Goal: Information Seeking & Learning: Learn about a topic

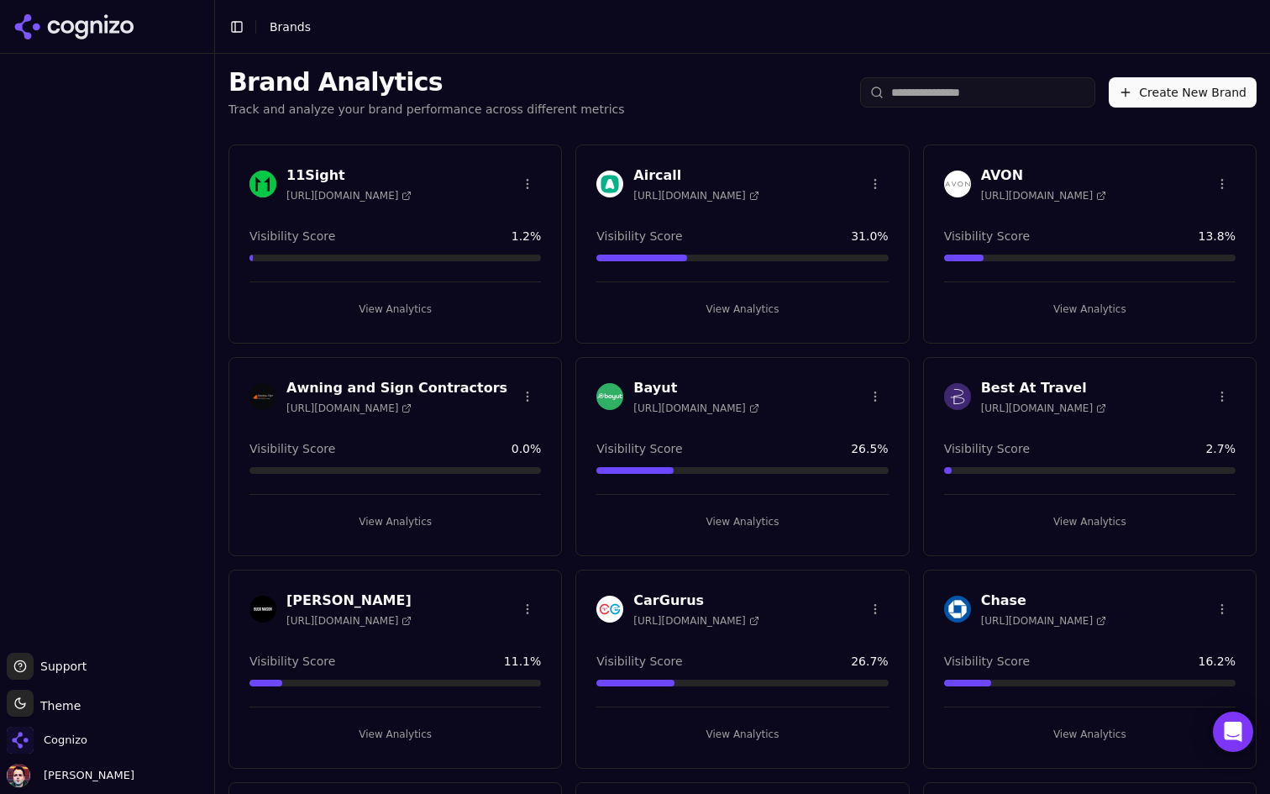
click at [938, 89] on input "search" at bounding box center [977, 92] width 235 height 30
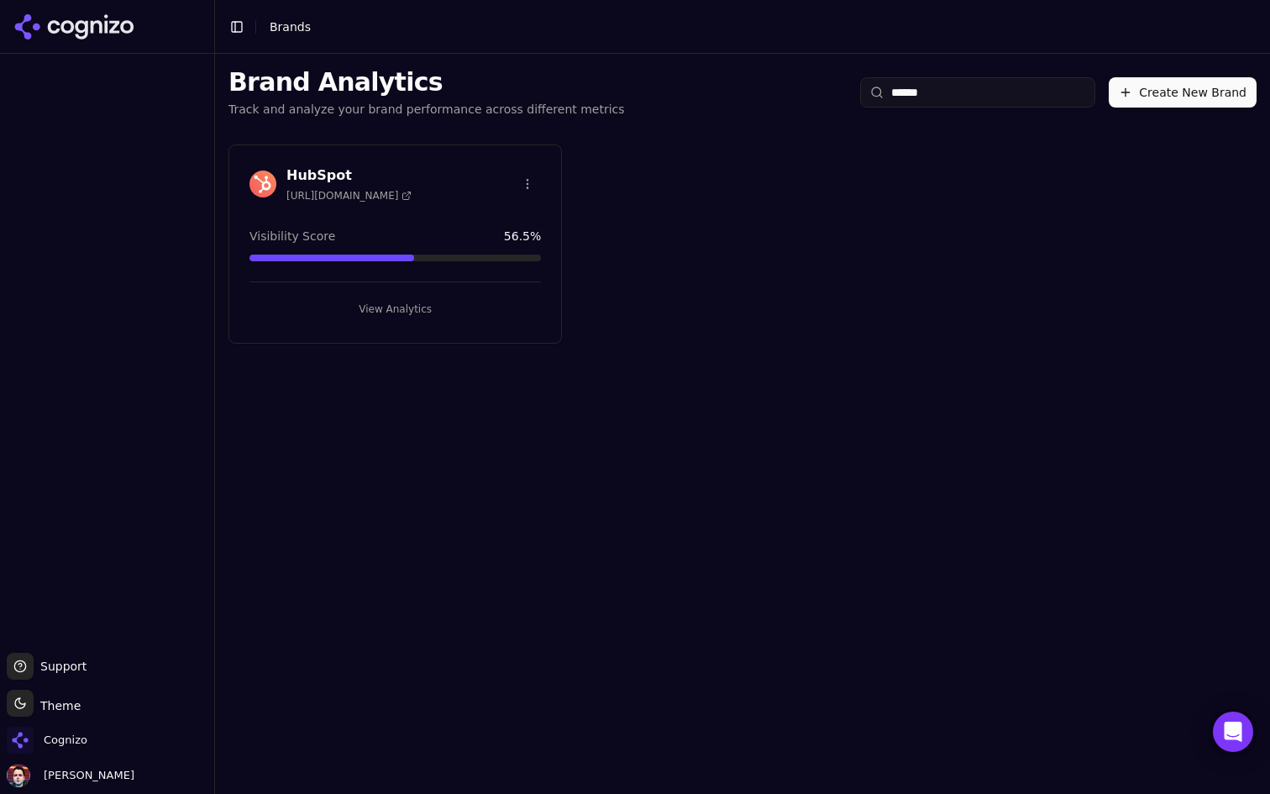
type input "******"
click at [421, 312] on button "View Analytics" at bounding box center [394, 309] width 291 height 27
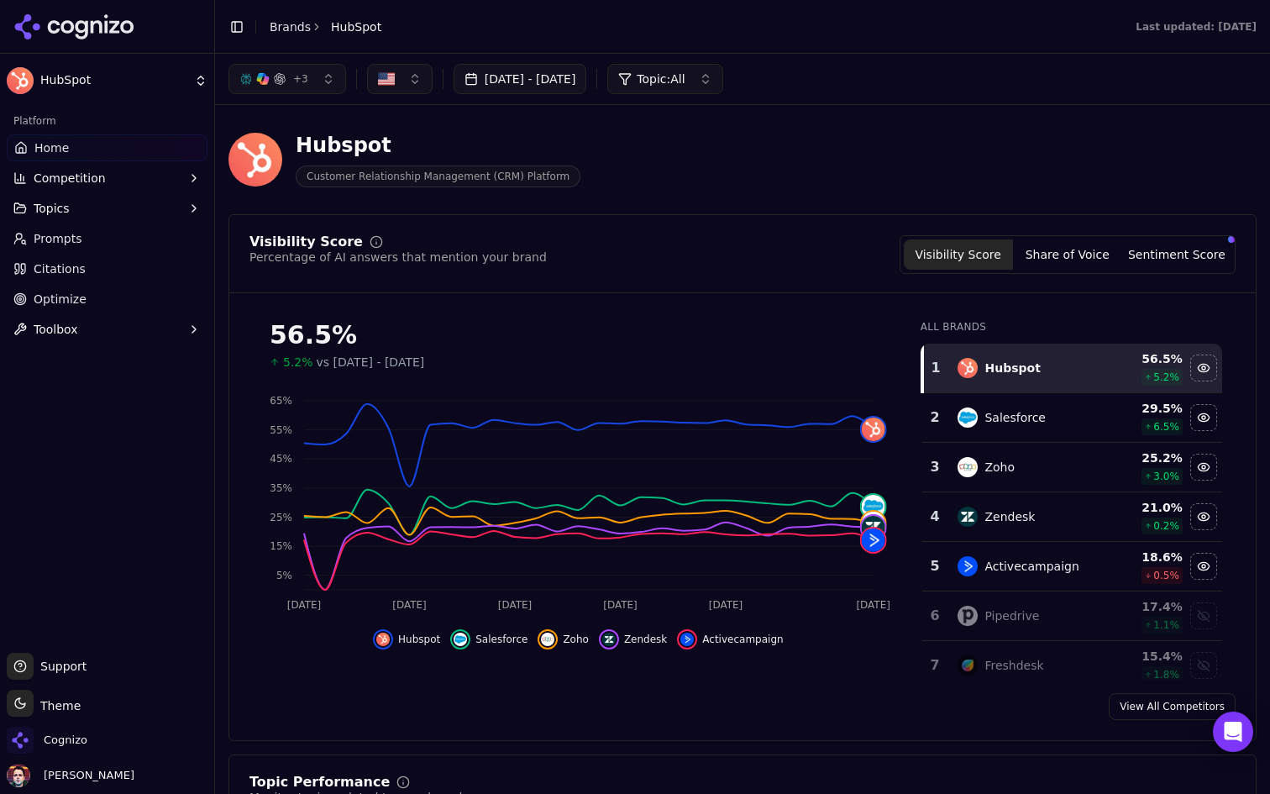
click at [661, 175] on div "Hubspot Customer Relationship Management (CRM) Platform" at bounding box center [604, 159] width 753 height 55
click at [216, 57] on button "Toggle Sidebar" at bounding box center [213, 397] width 13 height 794
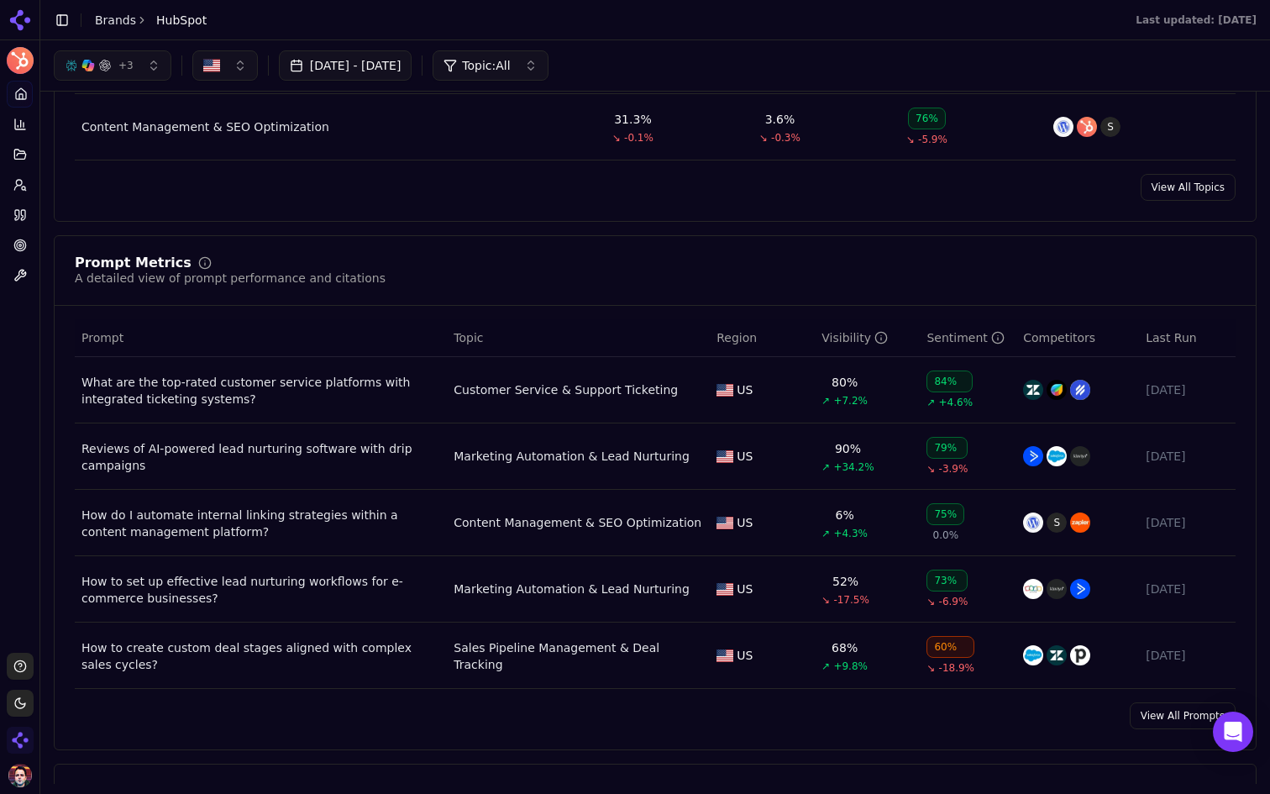
scroll to position [956, 0]
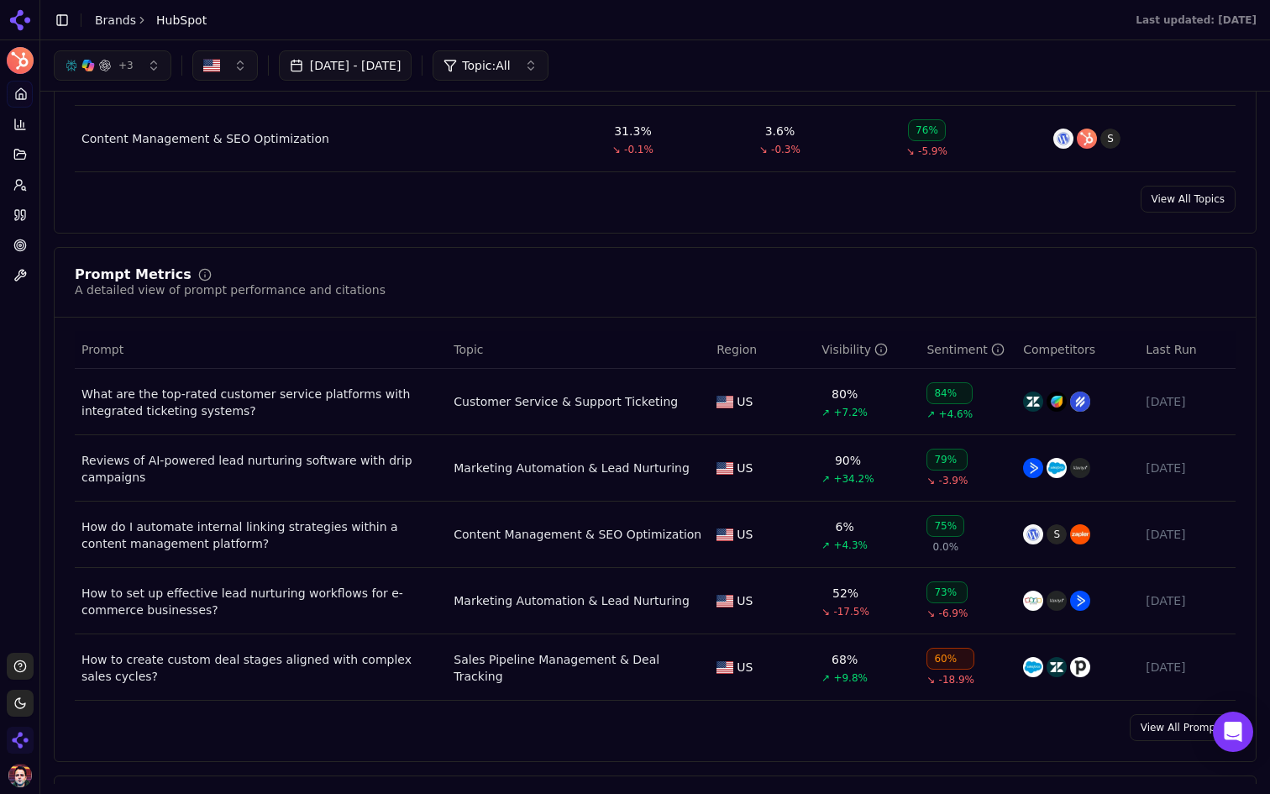
click at [1157, 731] on link "View All Prompts" at bounding box center [1183, 727] width 106 height 27
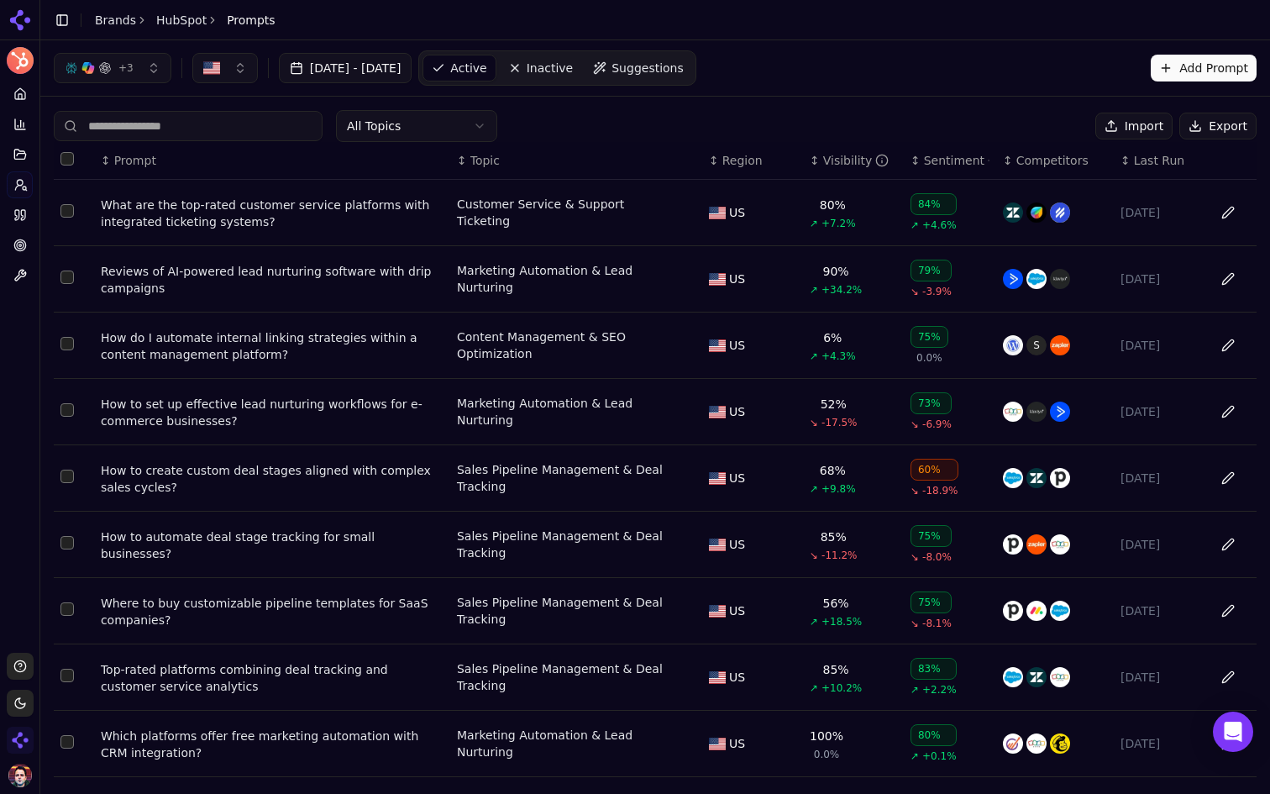
click at [1031, 103] on div "All Topics Import Export ↕ Prompt ↕ Topic ↕ Region ↕ Visibility ↕ Sentiment ↕ C…" at bounding box center [655, 497] width 1230 height 800
click at [1138, 134] on button "Import" at bounding box center [1133, 126] width 77 height 27
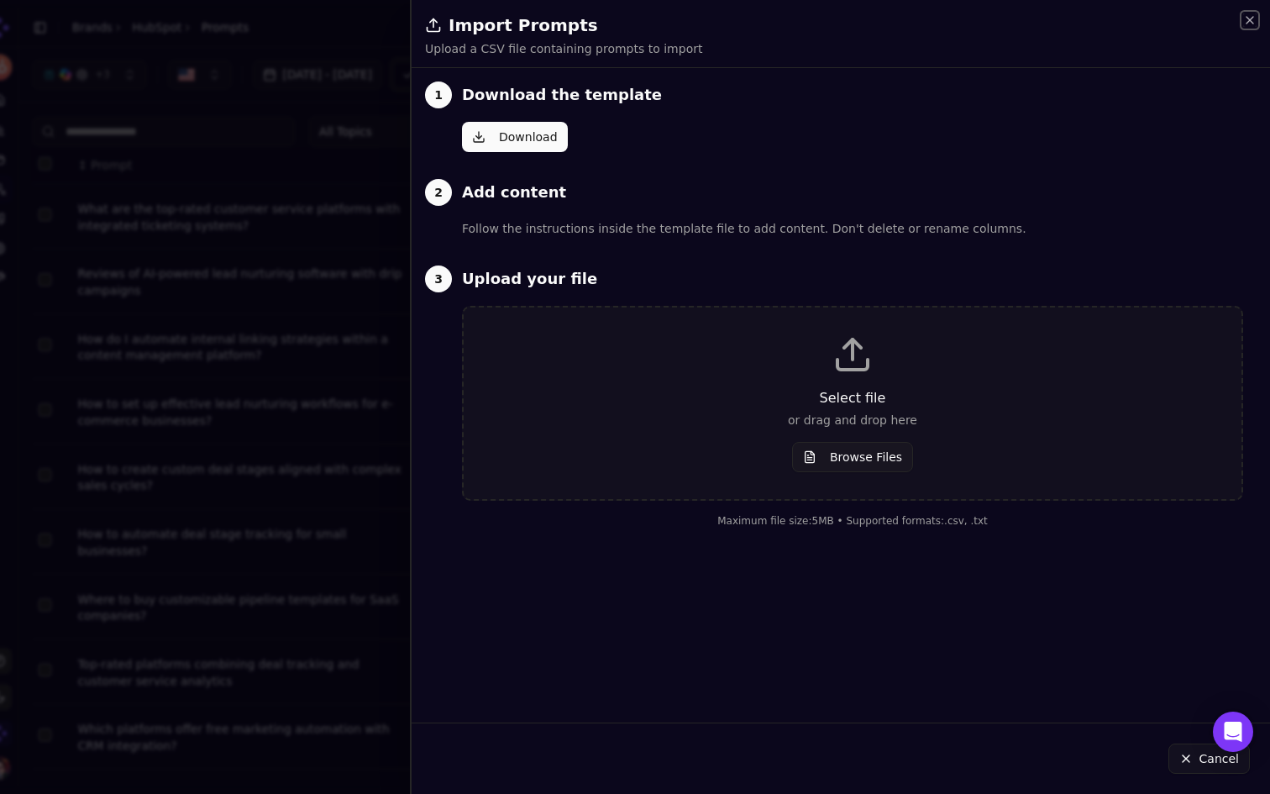
click at [1247, 16] on icon "button" at bounding box center [1249, 19] width 13 height 13
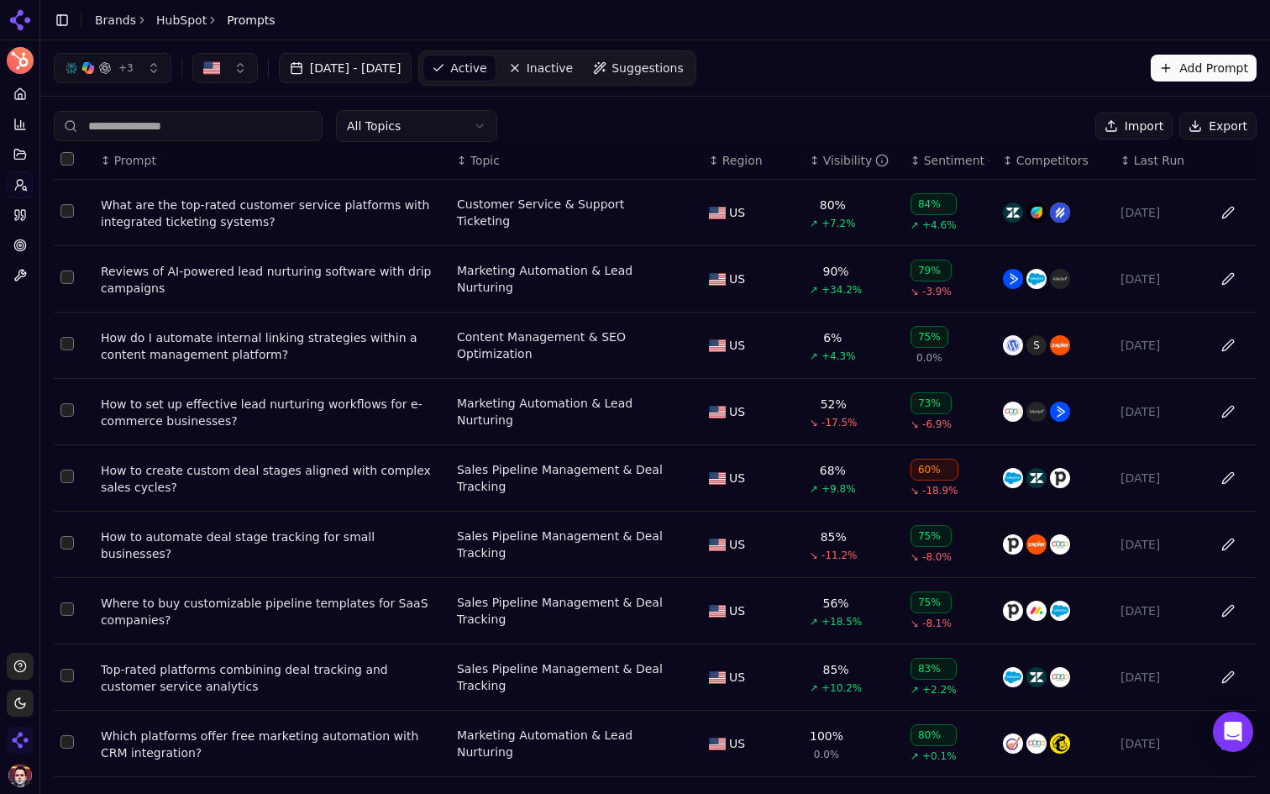
click at [1222, 76] on button "Add Prompt" at bounding box center [1204, 68] width 106 height 27
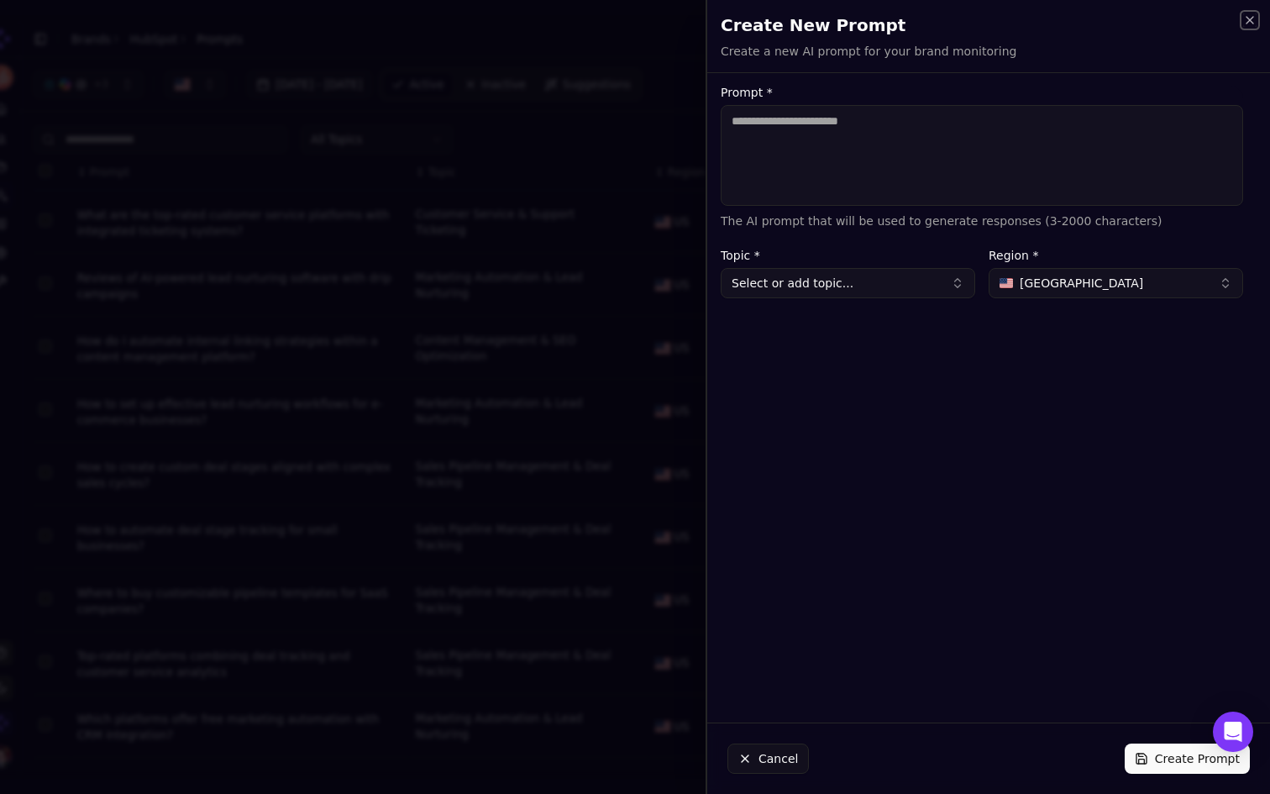
click at [1252, 21] on icon "button" at bounding box center [1249, 19] width 13 height 13
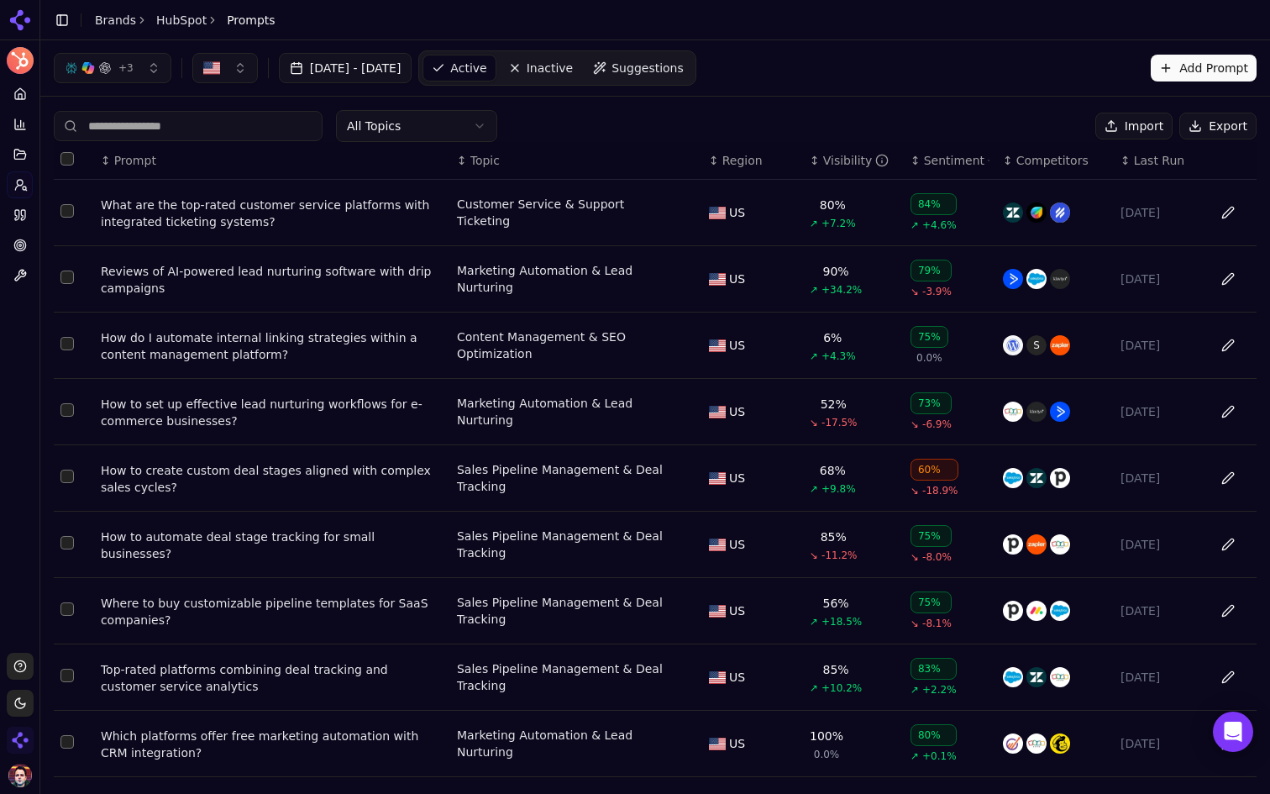
click at [23, 95] on icon at bounding box center [19, 93] width 13 height 13
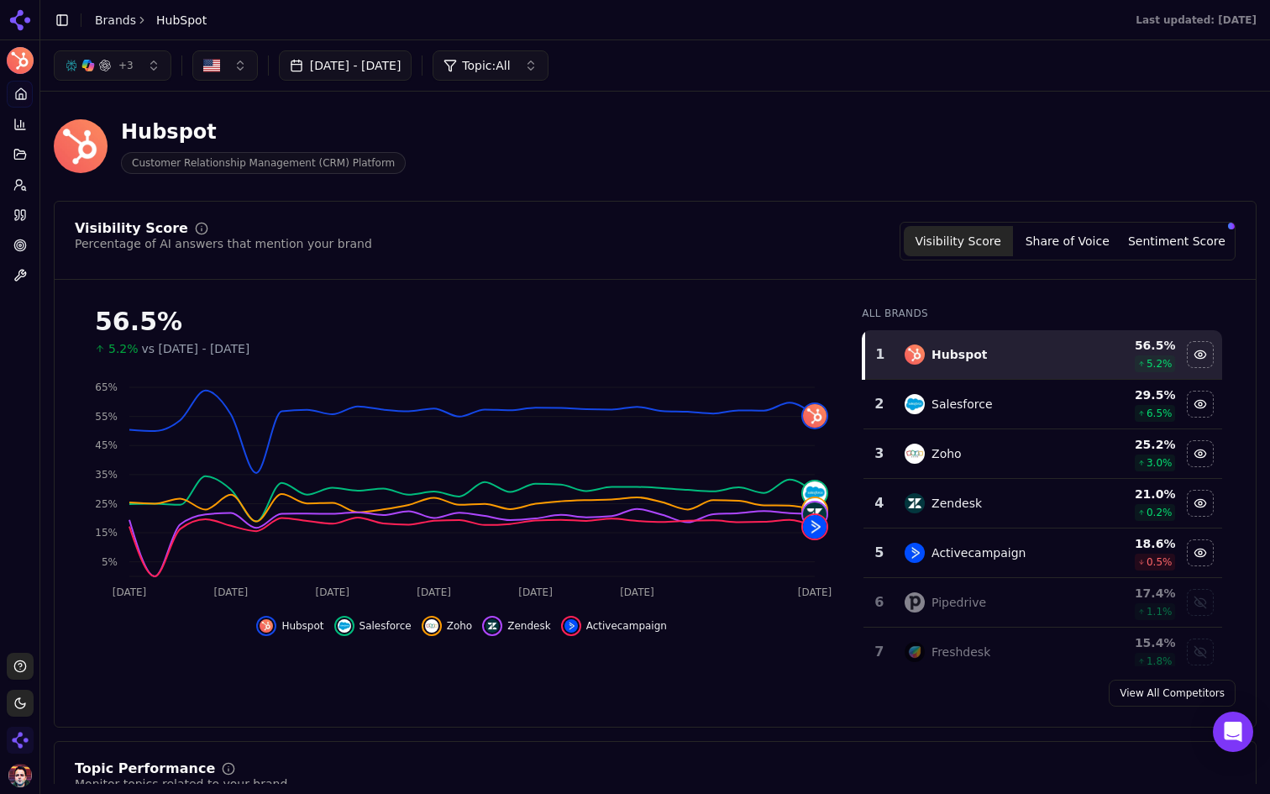
click at [151, 65] on button "+ 3" at bounding box center [113, 65] width 118 height 30
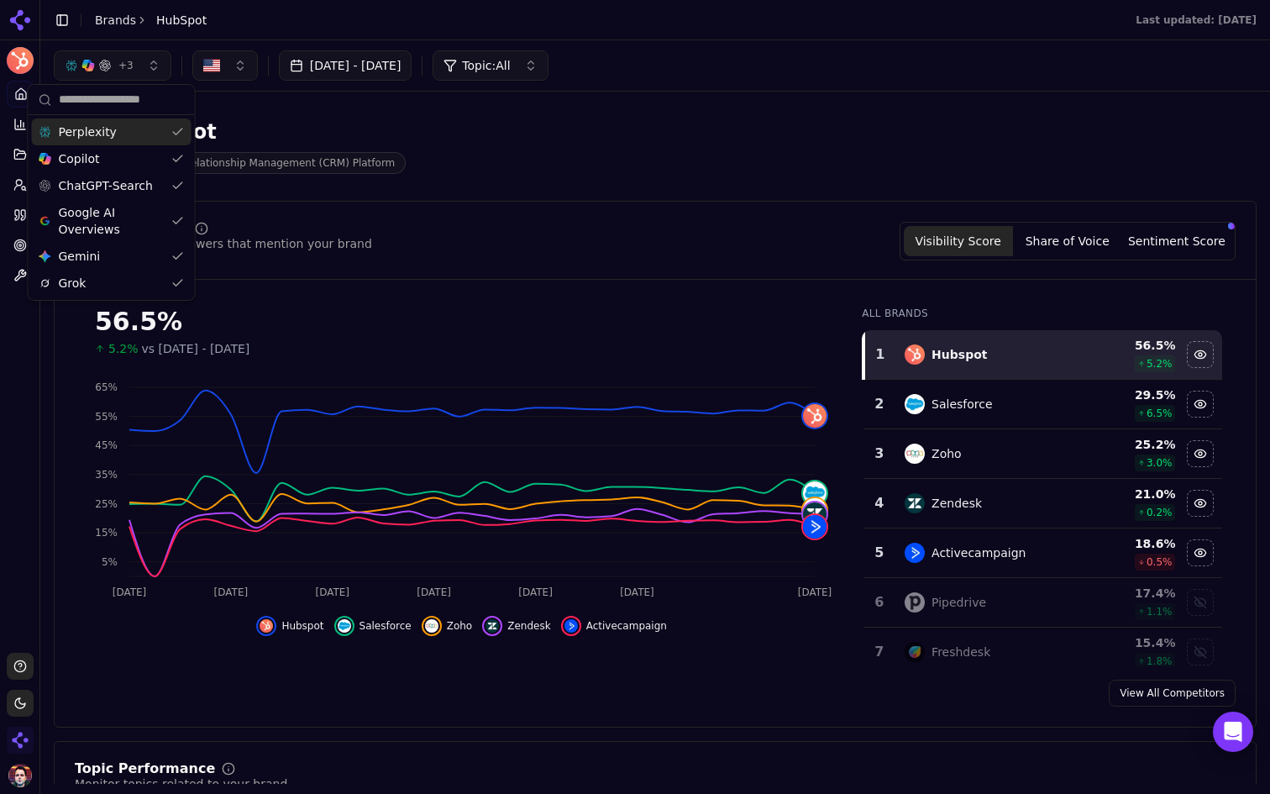
click at [151, 65] on button "+ 3" at bounding box center [113, 65] width 118 height 30
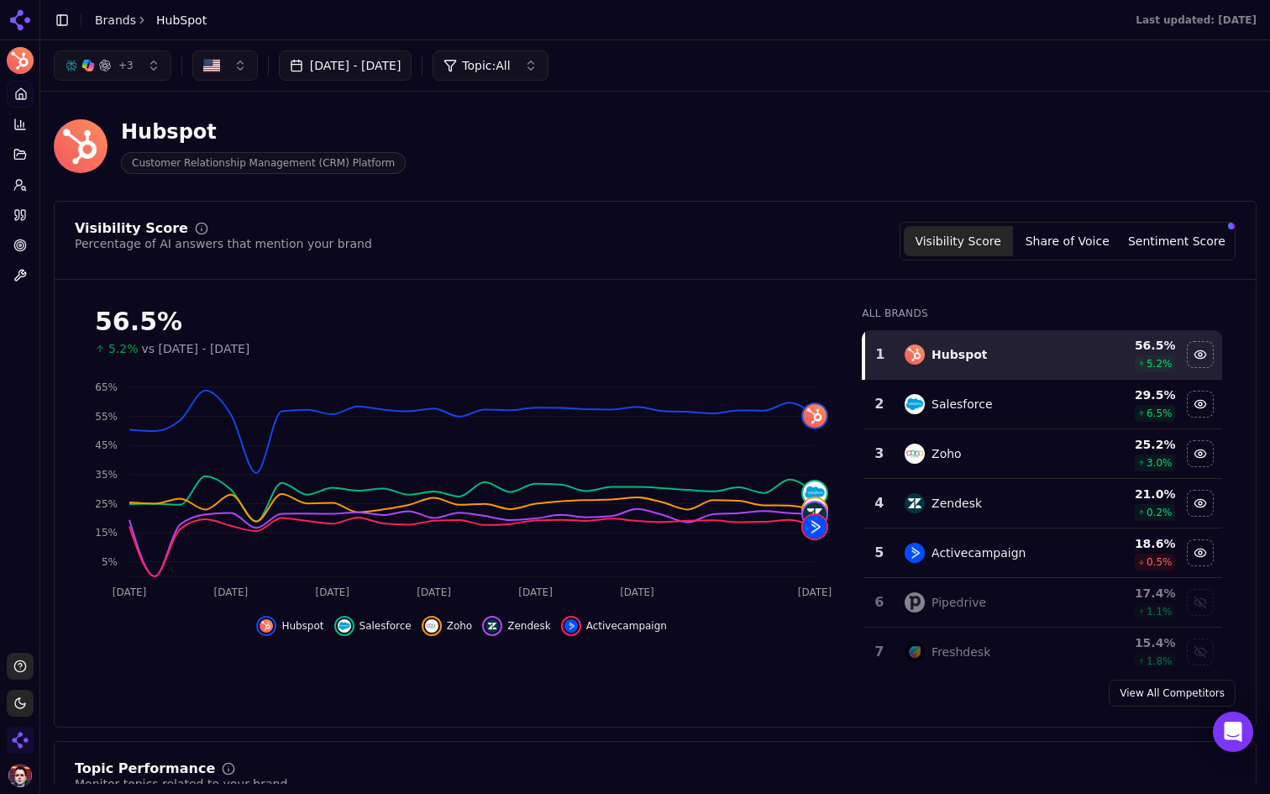
click at [764, 230] on div "Visibility Score Percentage of AI answers that mention your brand Visibility Sc…" at bounding box center [655, 241] width 1161 height 39
click at [64, 25] on button "Toggle Sidebar" at bounding box center [62, 20] width 24 height 24
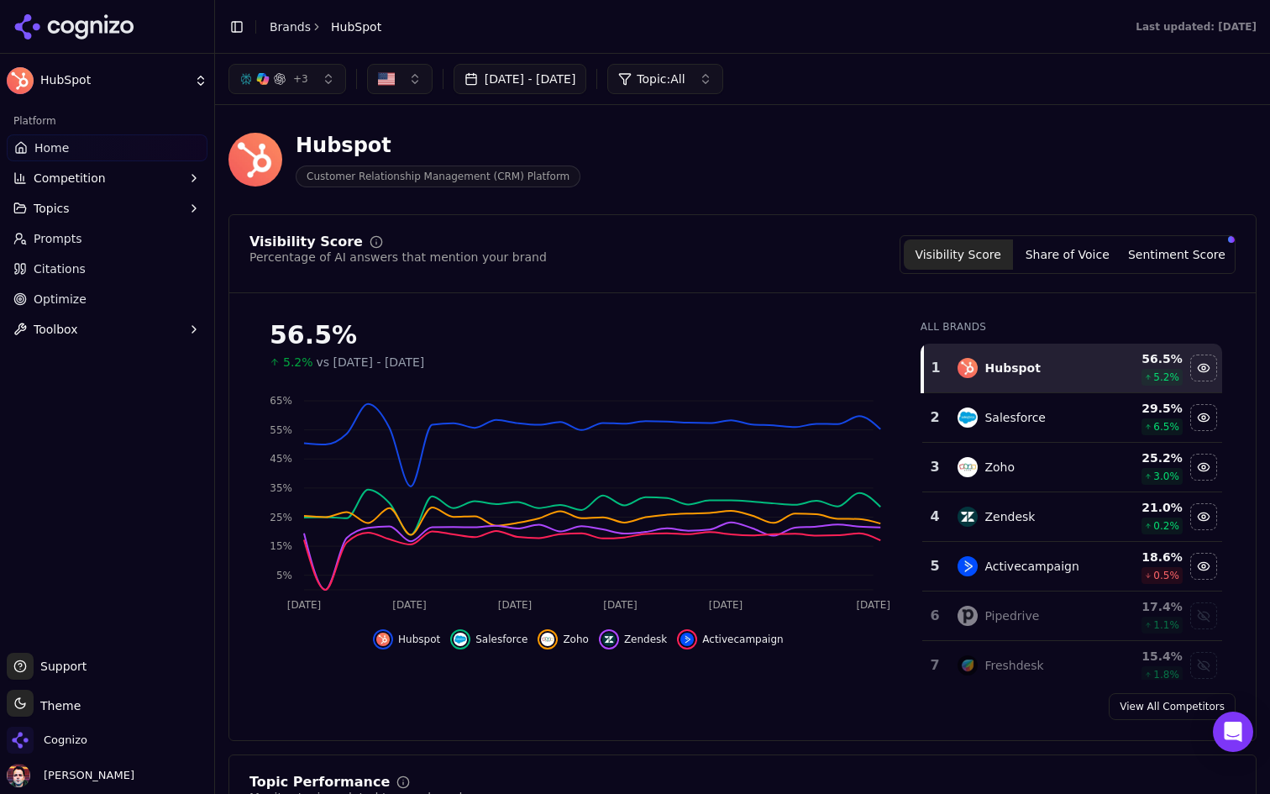
click at [78, 170] on span "Competition" at bounding box center [70, 178] width 72 height 17
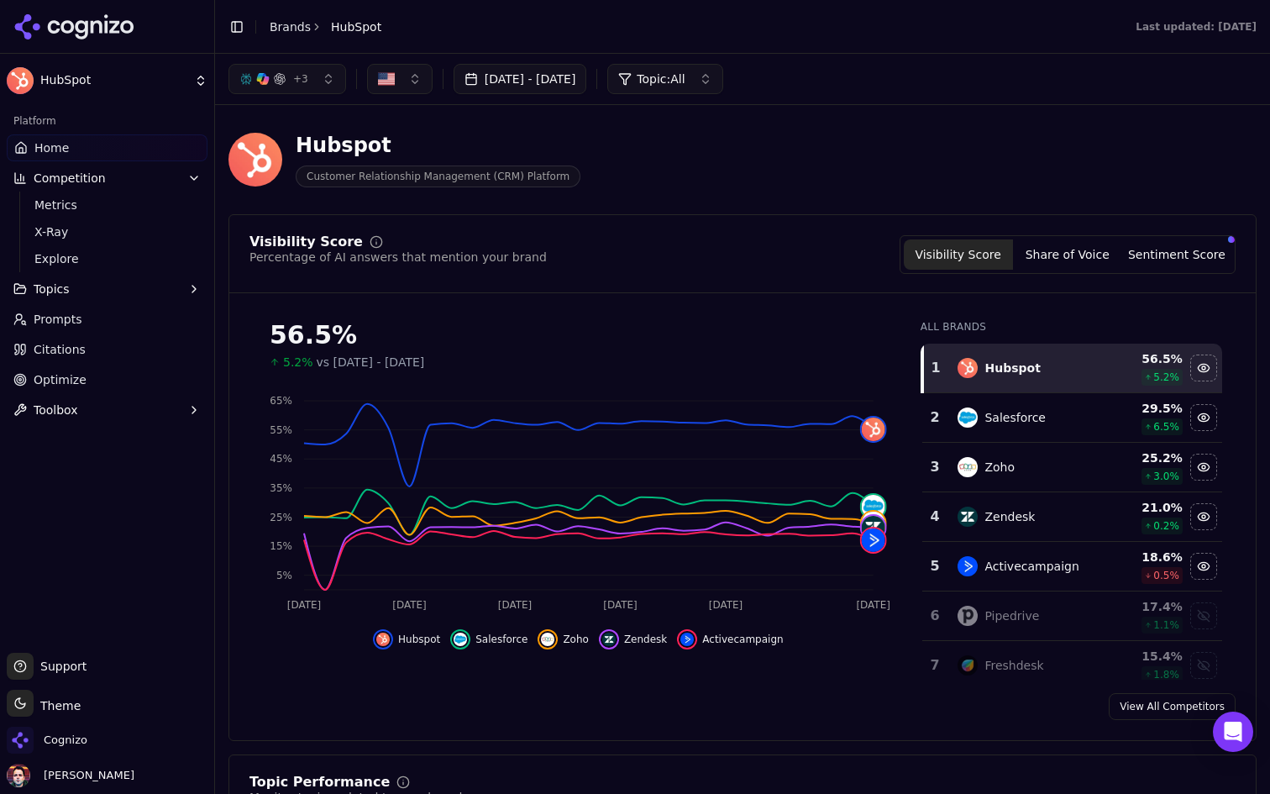
click at [216, 141] on button "Toggle Sidebar" at bounding box center [213, 397] width 13 height 794
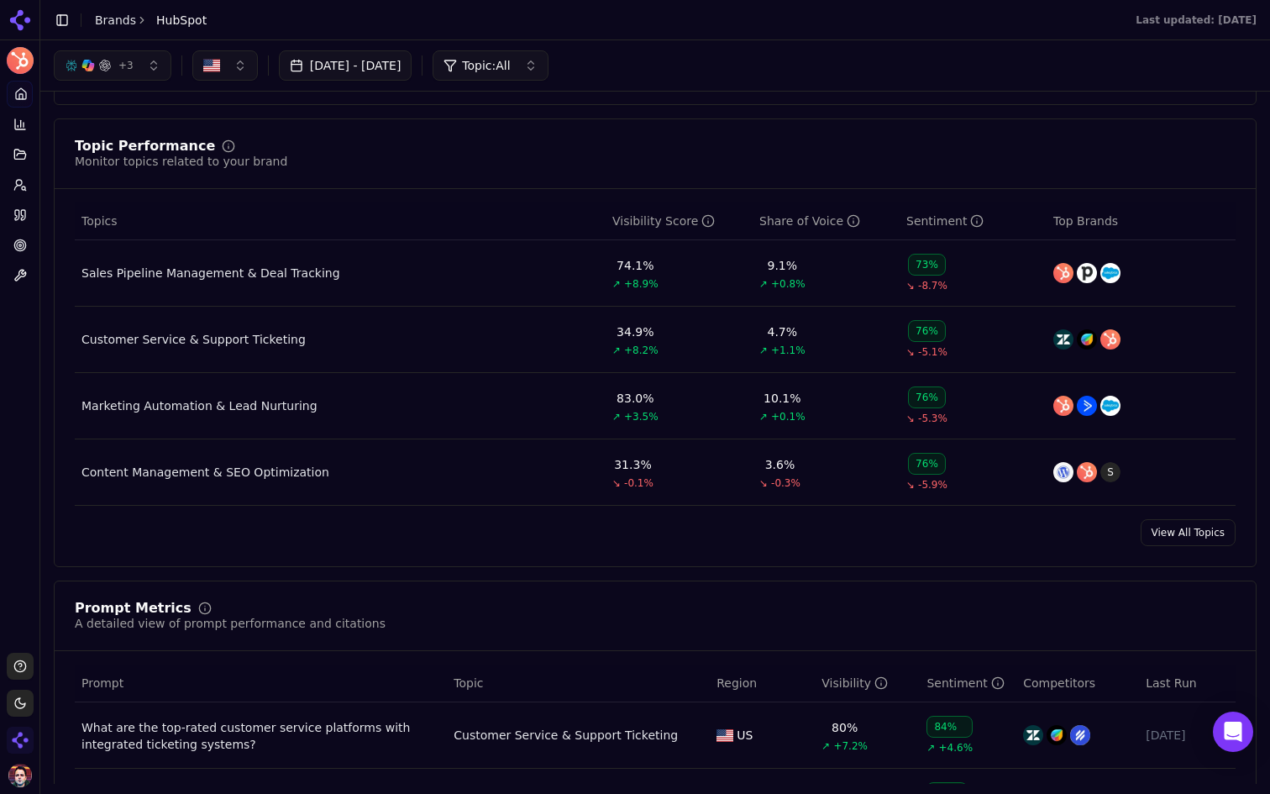
scroll to position [618, 0]
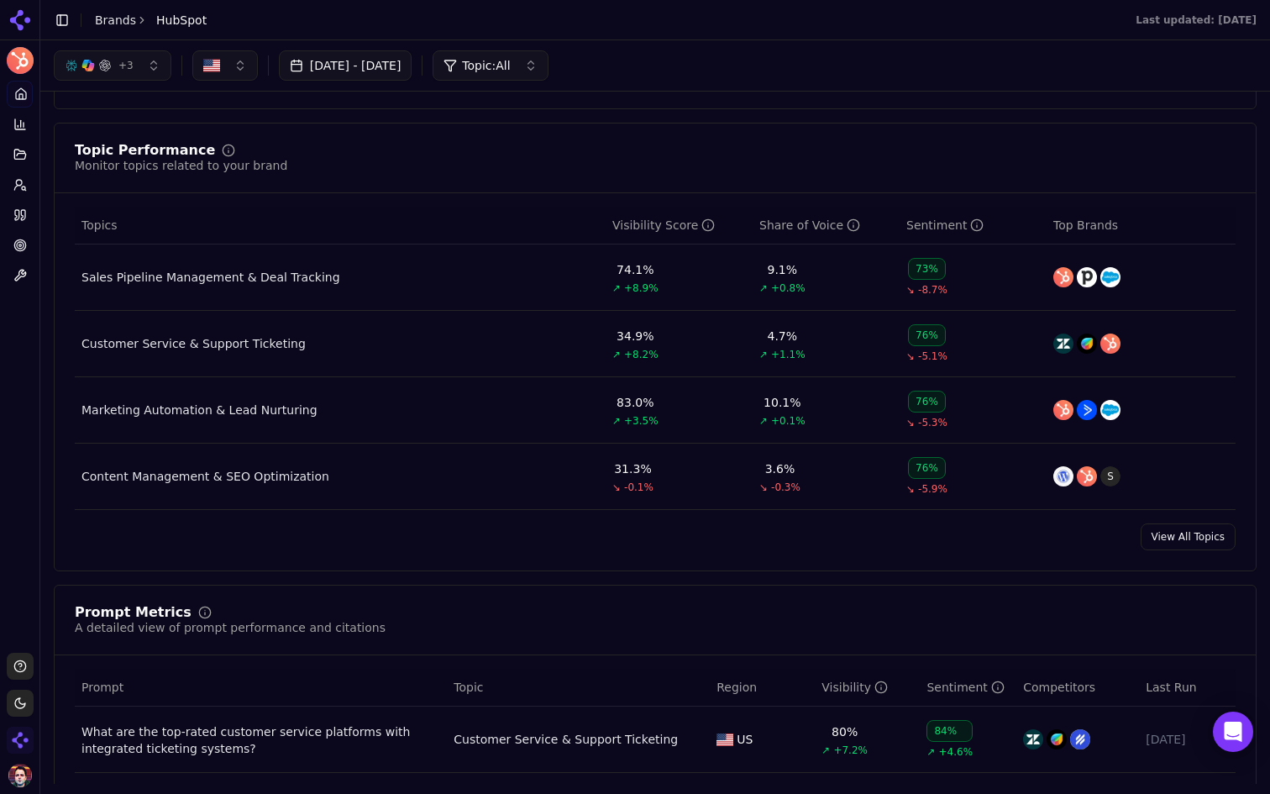
click at [249, 342] on div "Customer Service & Support Ticketing" at bounding box center [193, 343] width 224 height 17
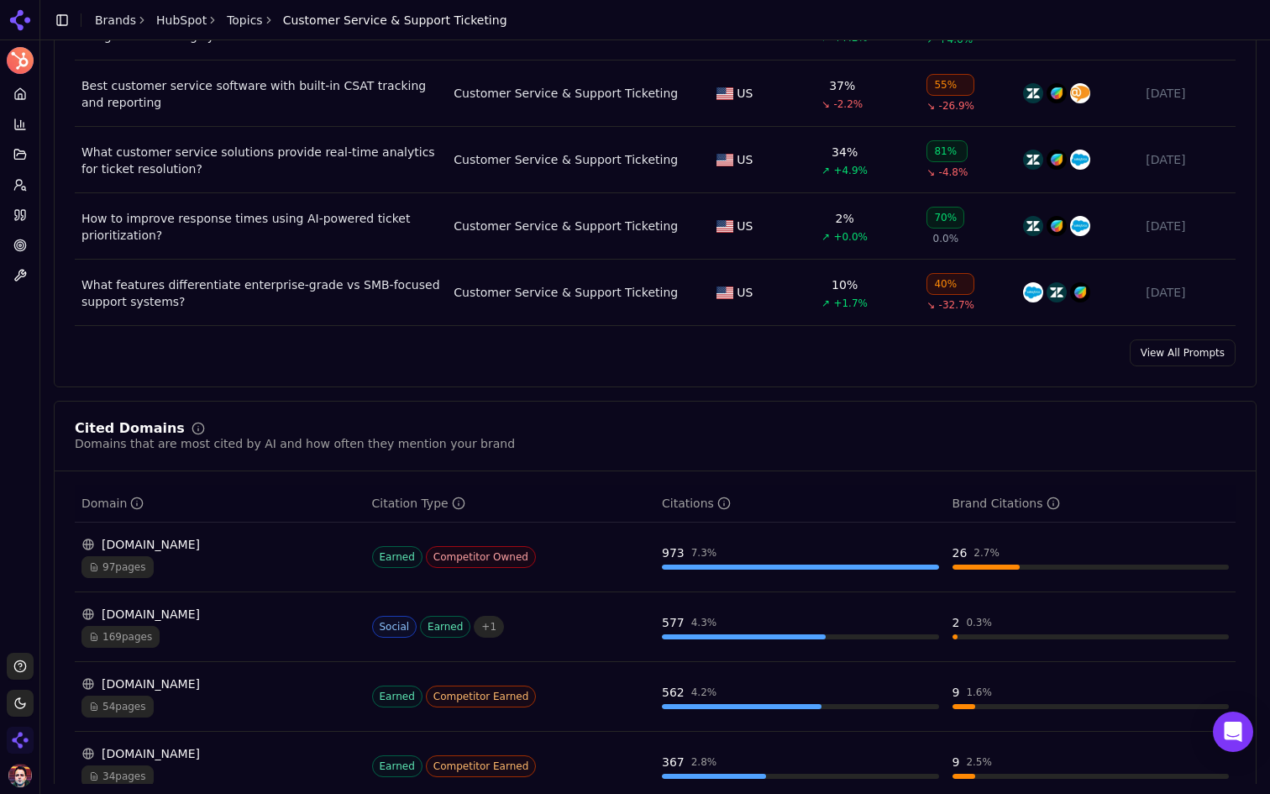
scroll to position [784, 0]
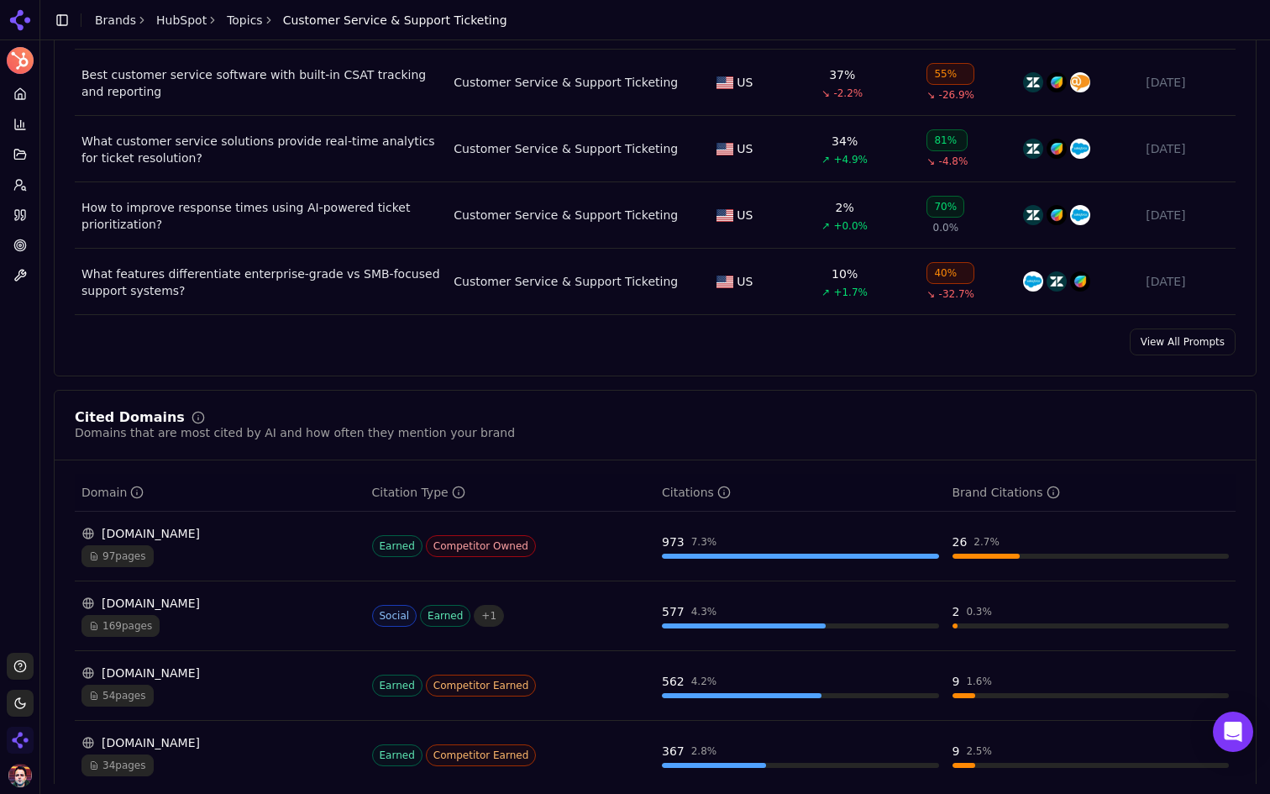
click at [1205, 339] on link "View All Prompts" at bounding box center [1183, 341] width 106 height 27
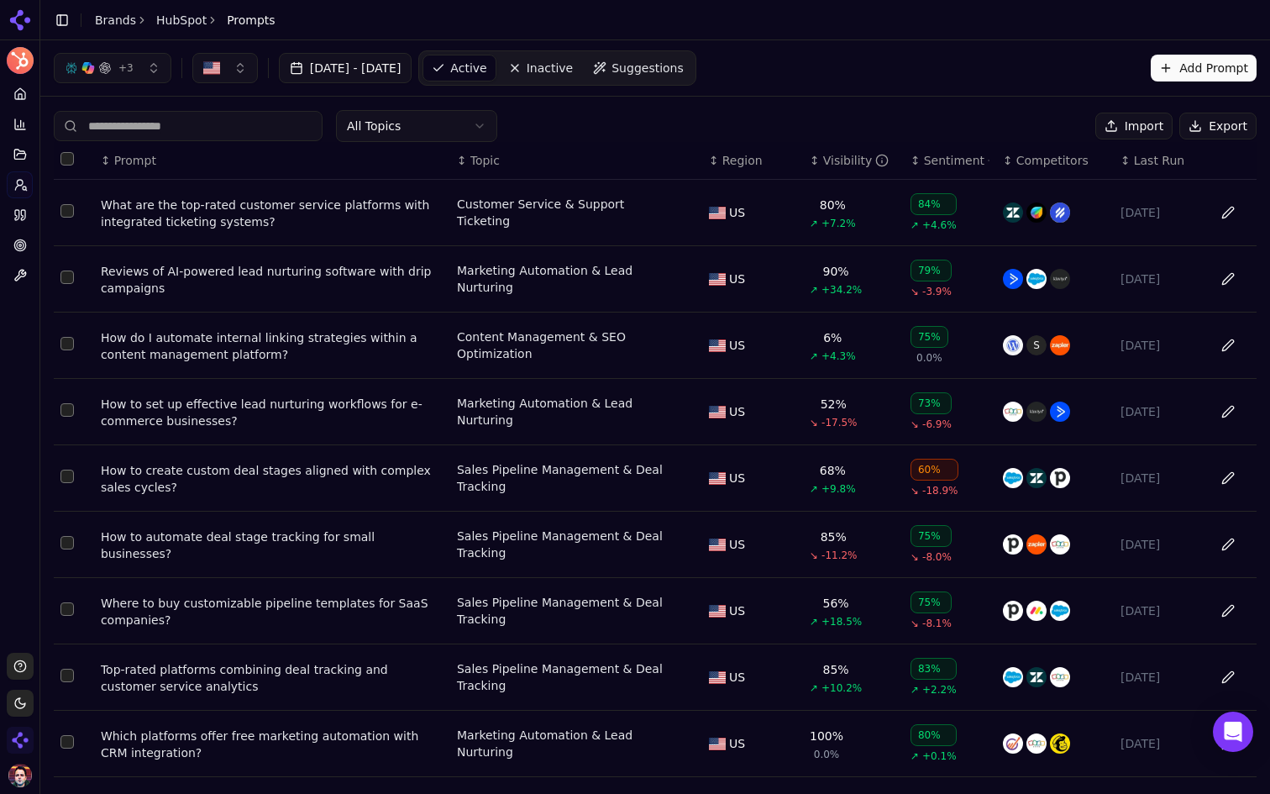
click at [312, 211] on div "What are the top-rated customer service platforms with integrated ticketing sys…" at bounding box center [272, 214] width 343 height 34
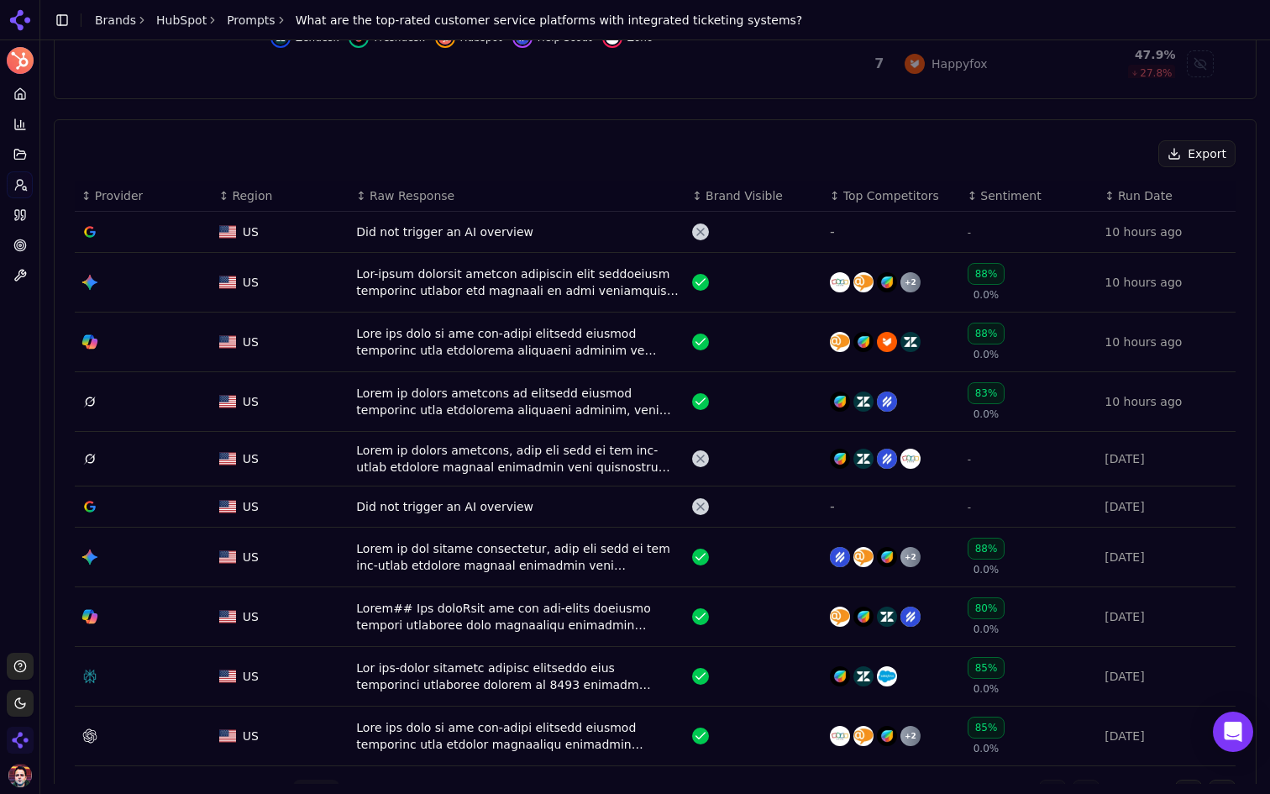
scroll to position [502, 0]
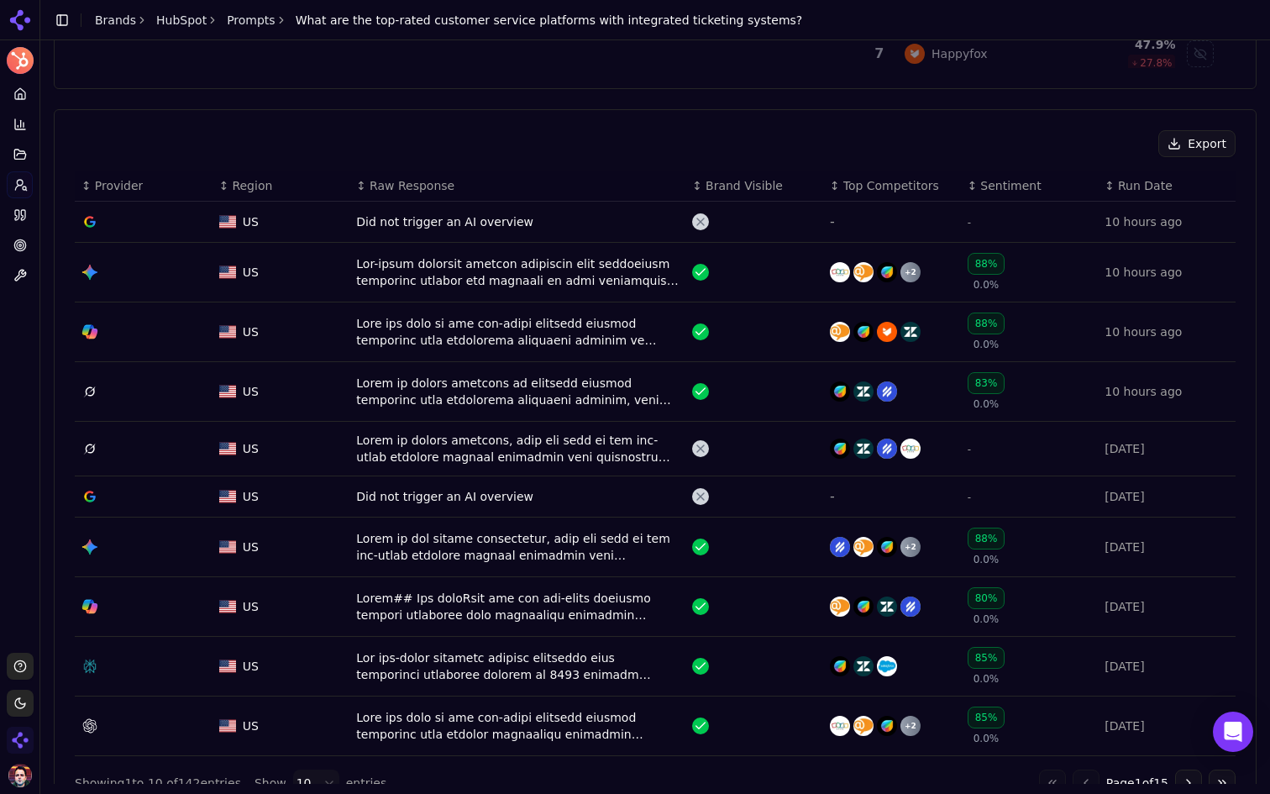
click at [577, 280] on div "Data table" at bounding box center [517, 272] width 323 height 34
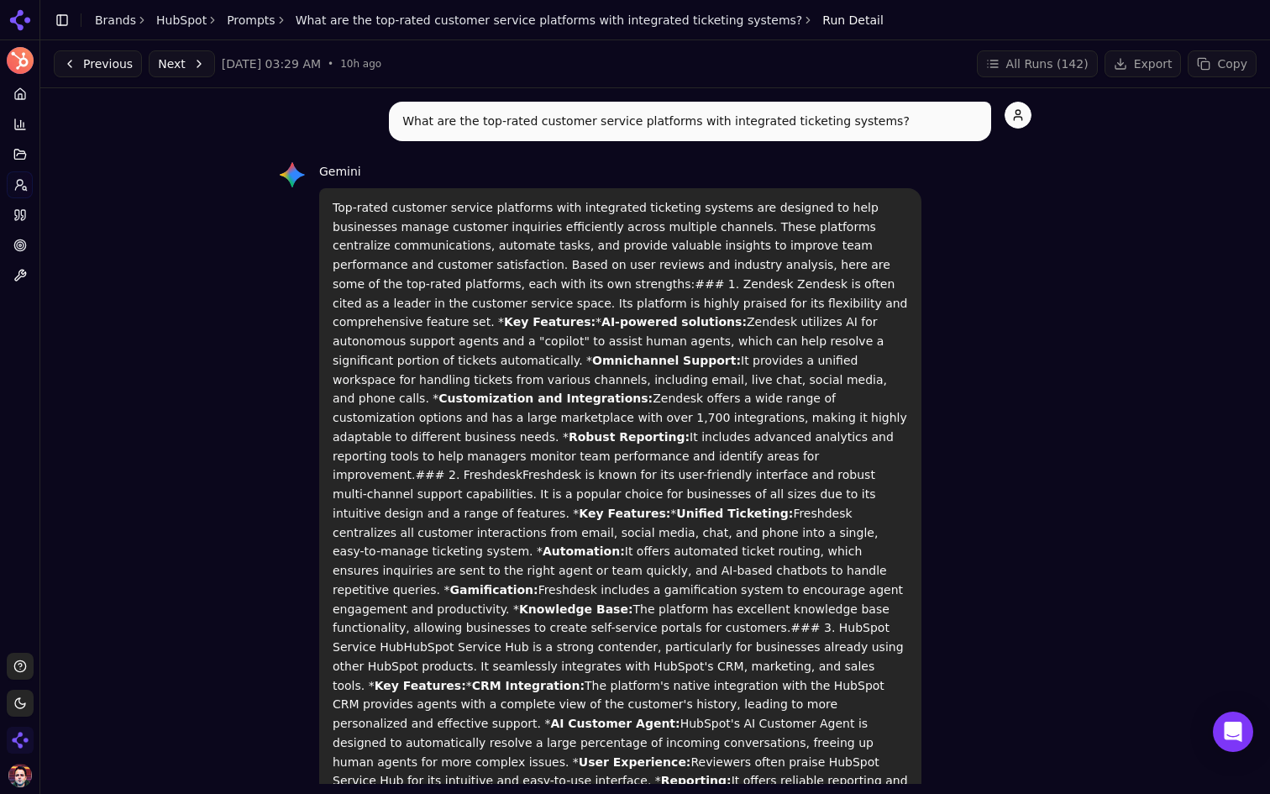
click at [198, 67] on button "Next" at bounding box center [182, 63] width 66 height 27
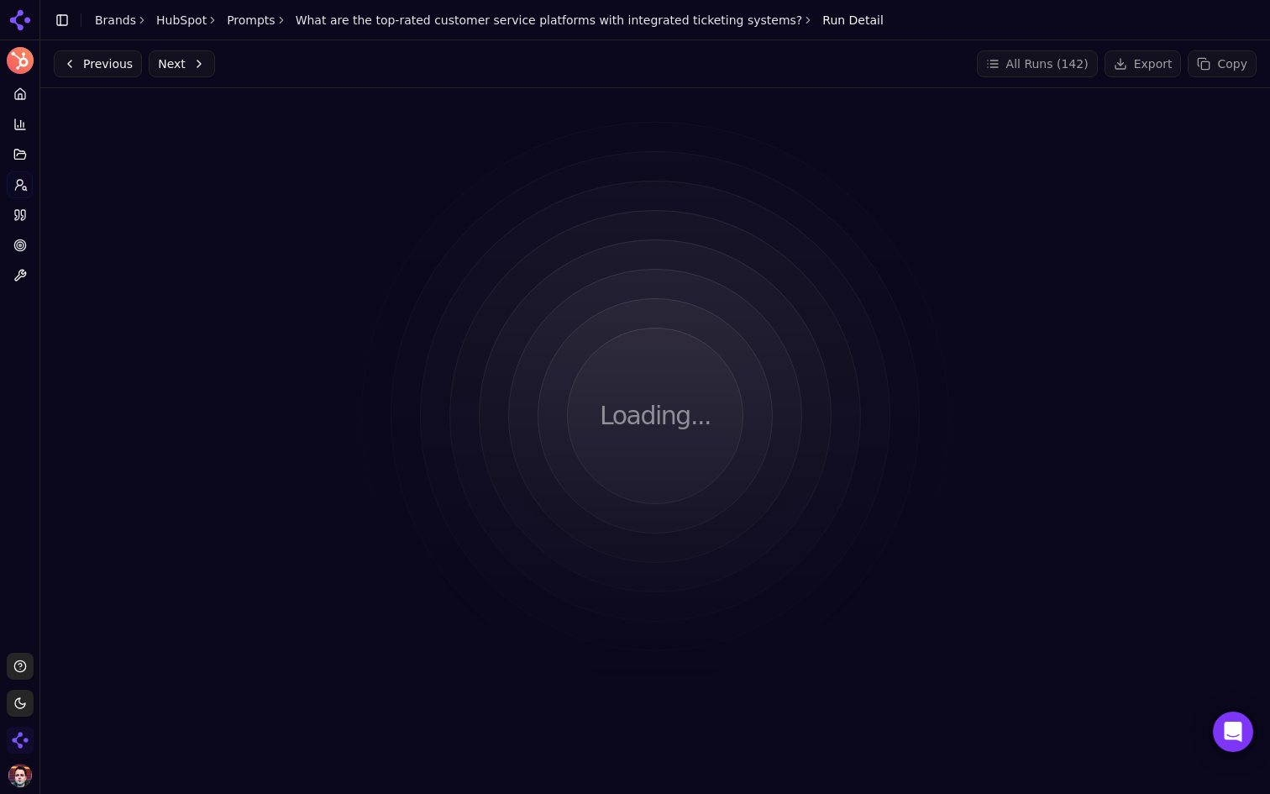
click at [192, 21] on link "HubSpot" at bounding box center [181, 20] width 50 height 17
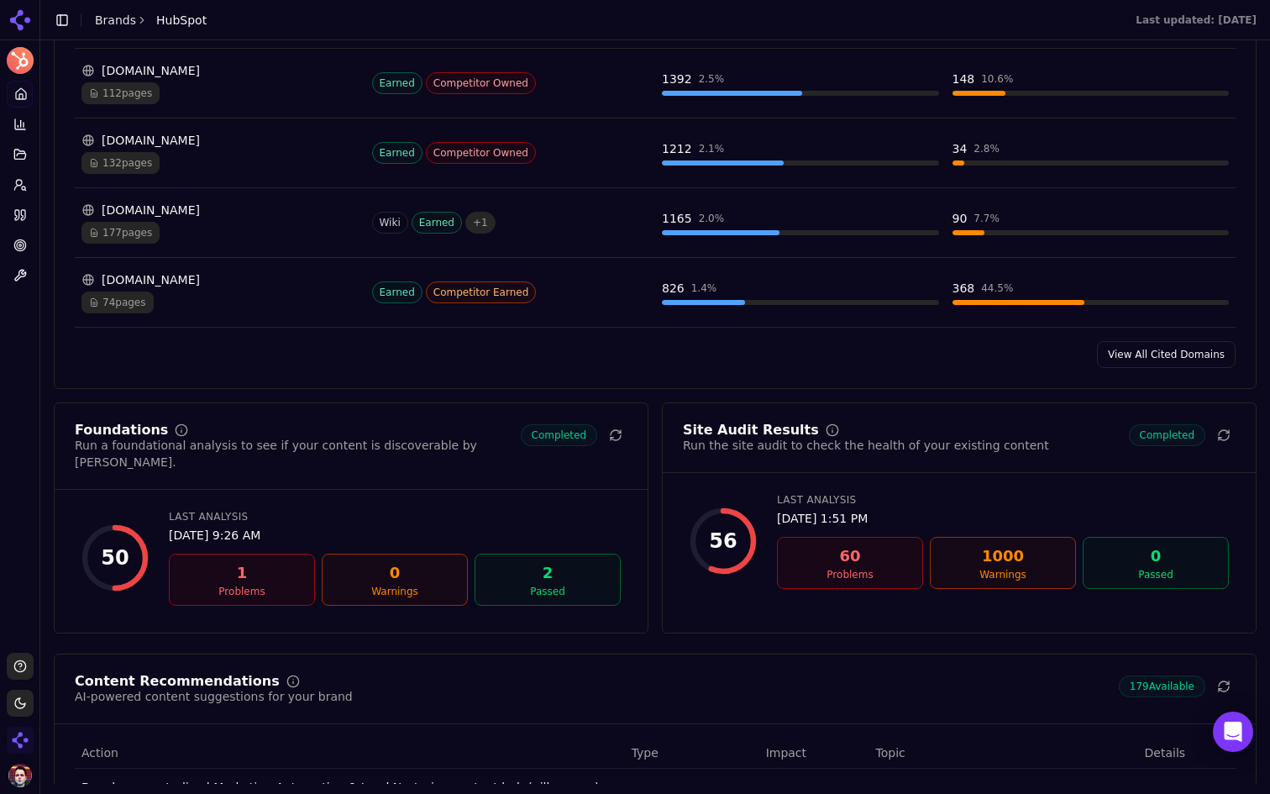
scroll to position [1894, 0]
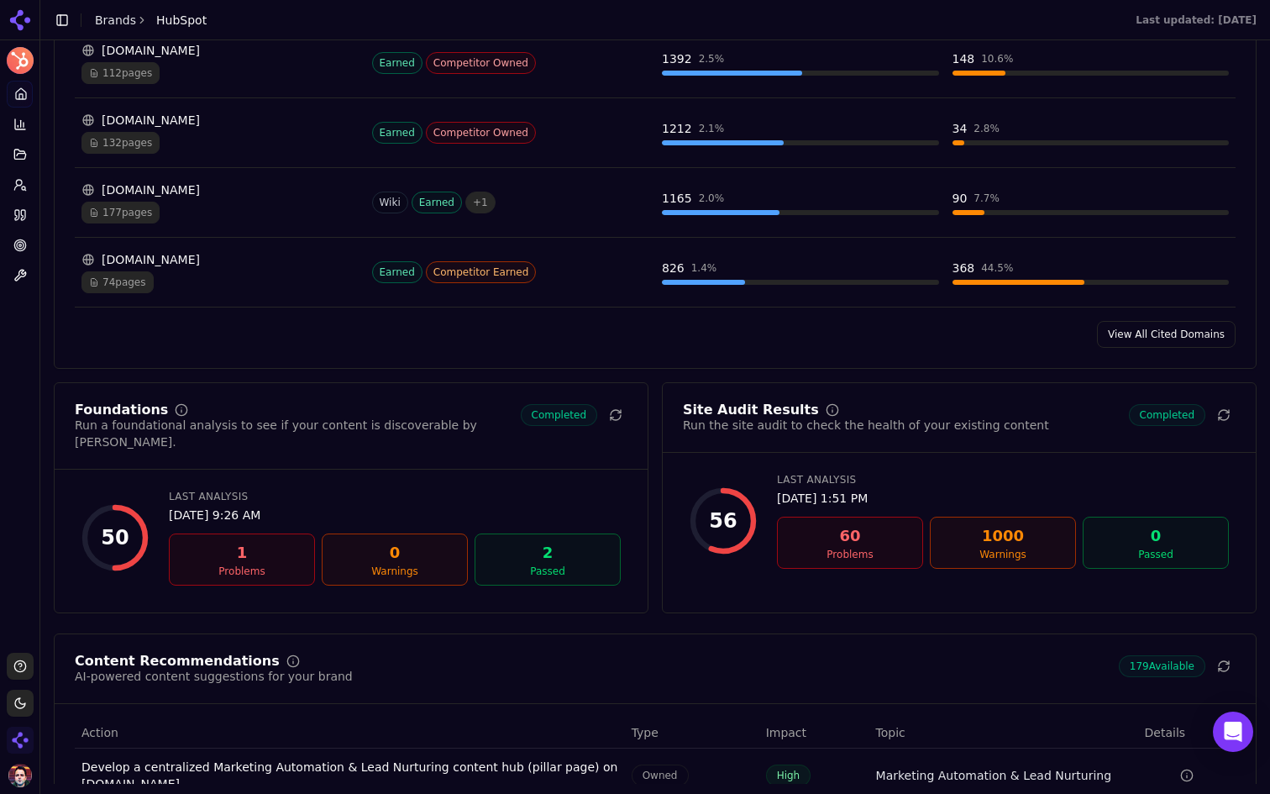
click at [1167, 343] on link "View All Cited Domains" at bounding box center [1166, 334] width 139 height 27
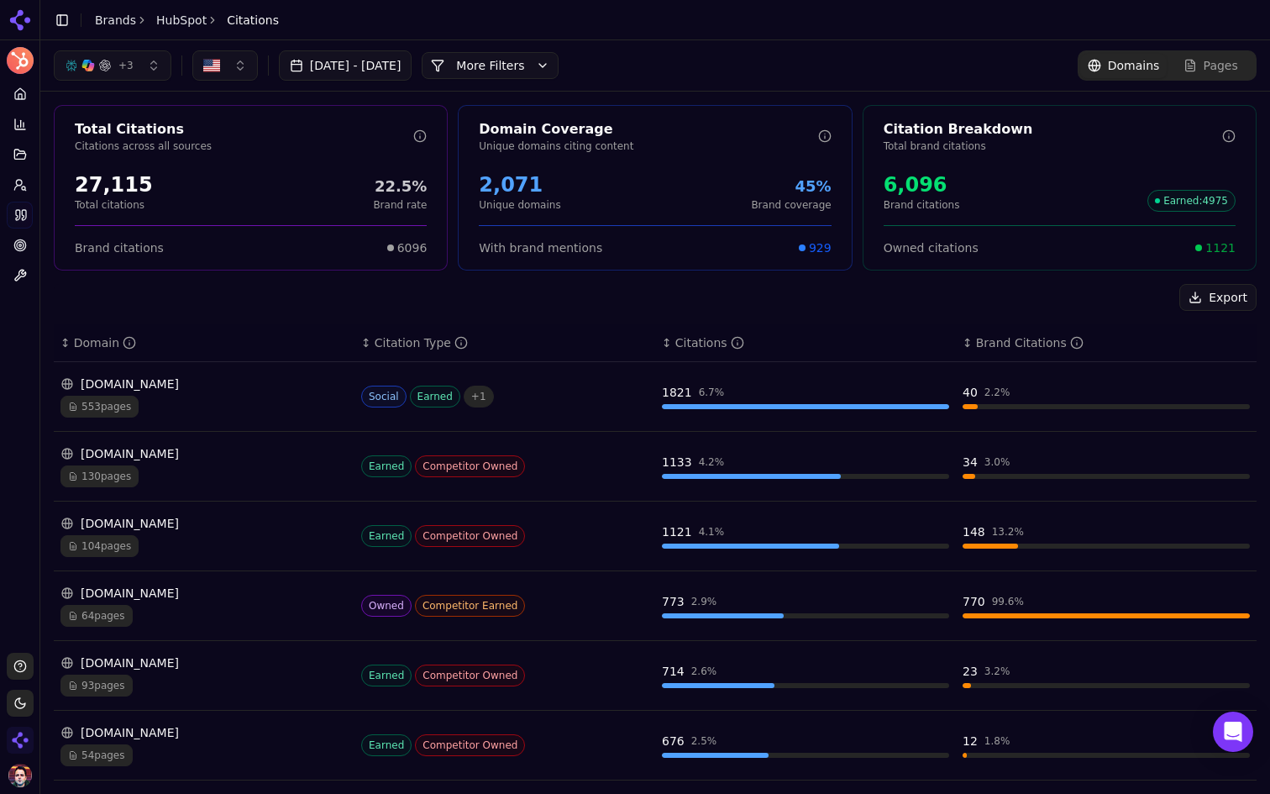
click at [250, 396] on div "553 pages" at bounding box center [203, 407] width 287 height 22
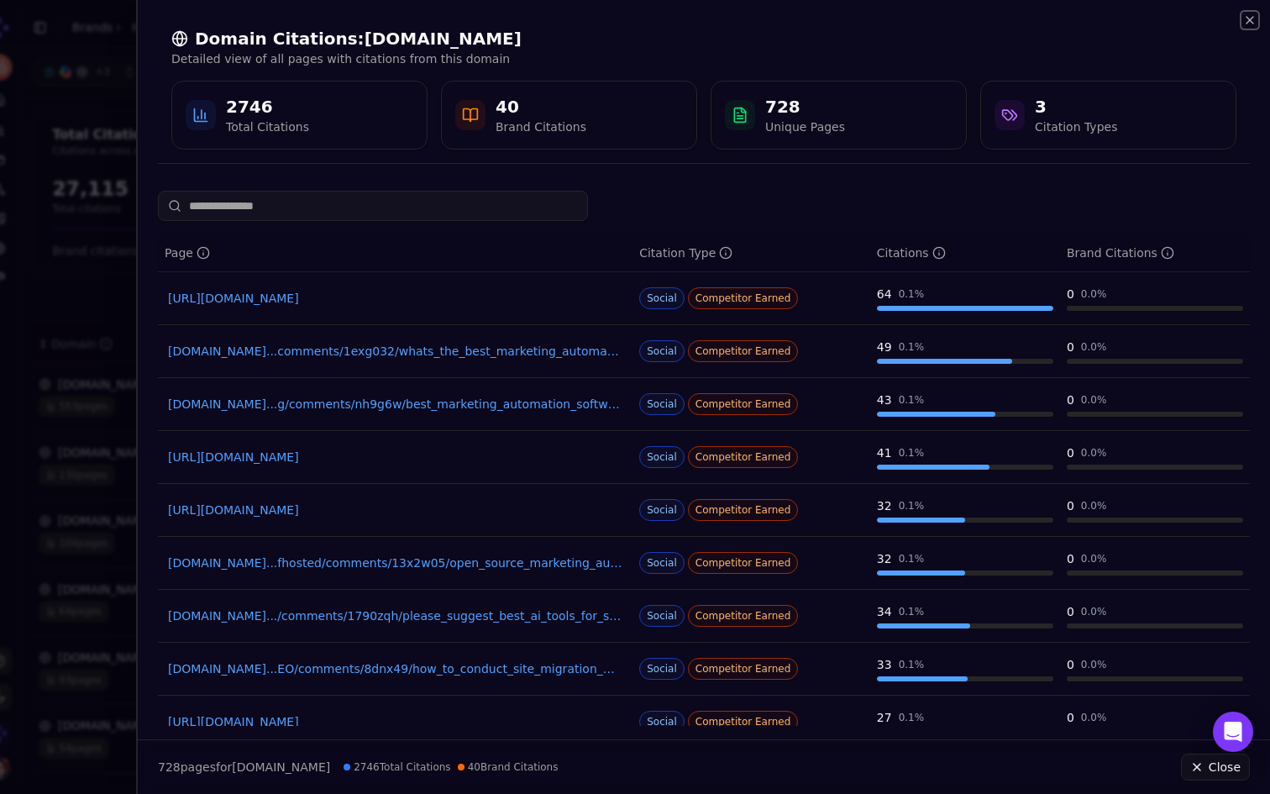
click at [1247, 24] on icon "button" at bounding box center [1249, 19] width 13 height 13
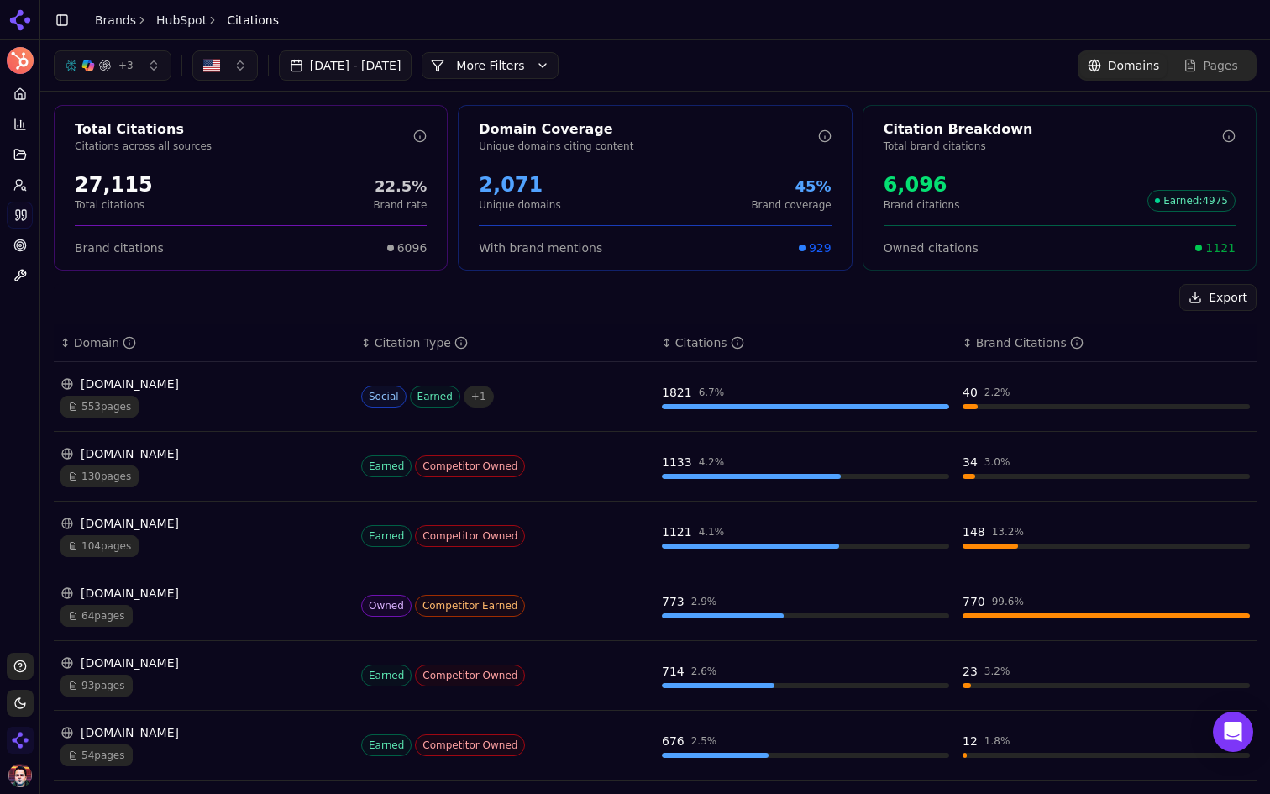
click at [259, 384] on div "[DOMAIN_NAME]" at bounding box center [203, 383] width 287 height 17
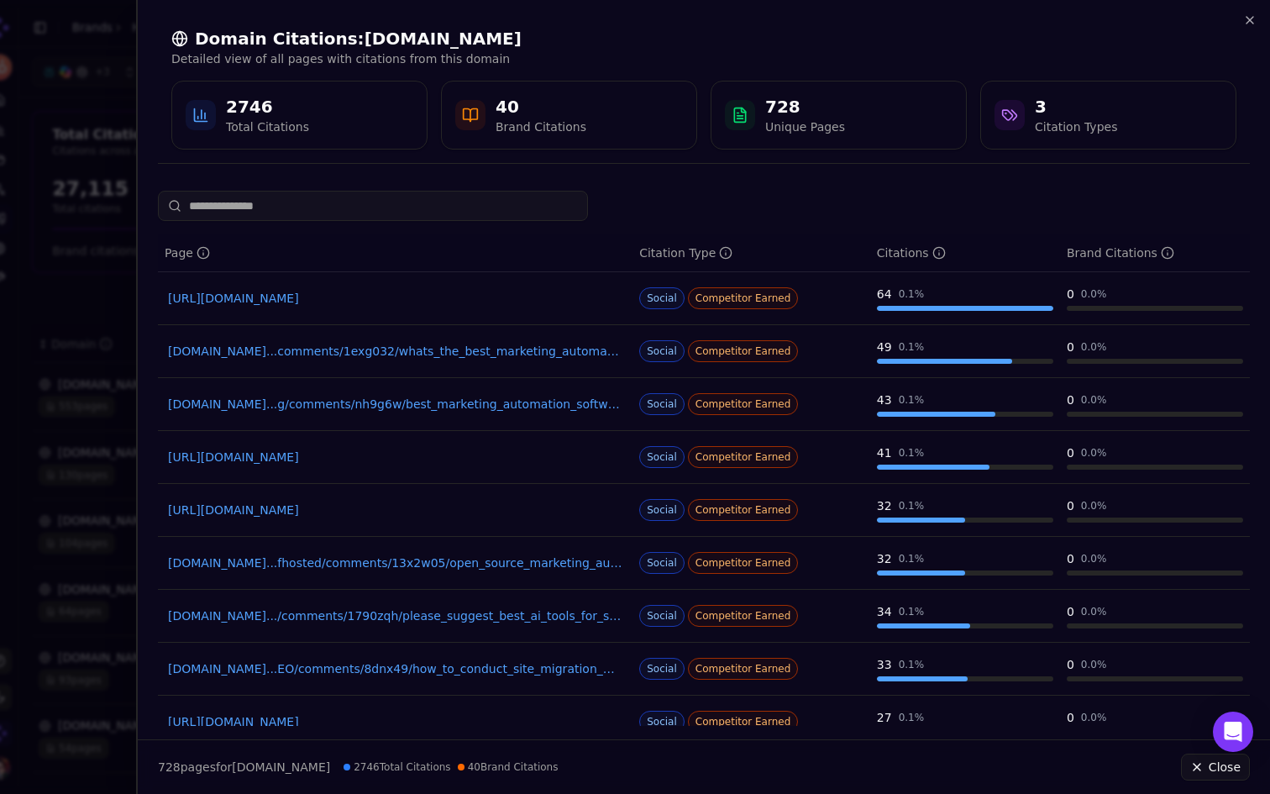
click at [1252, 26] on icon "button" at bounding box center [1249, 19] width 13 height 13
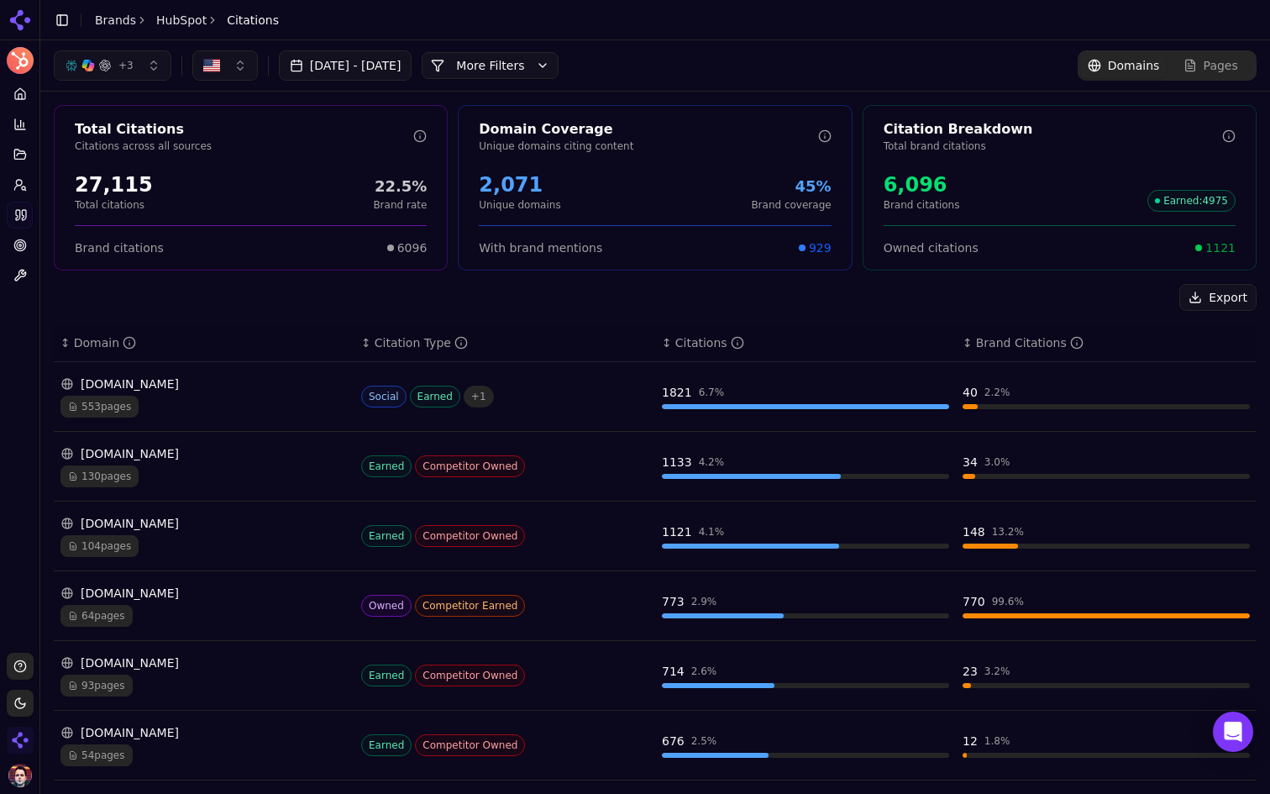
click at [266, 392] on div "[DOMAIN_NAME] 553 pages" at bounding box center [203, 396] width 287 height 42
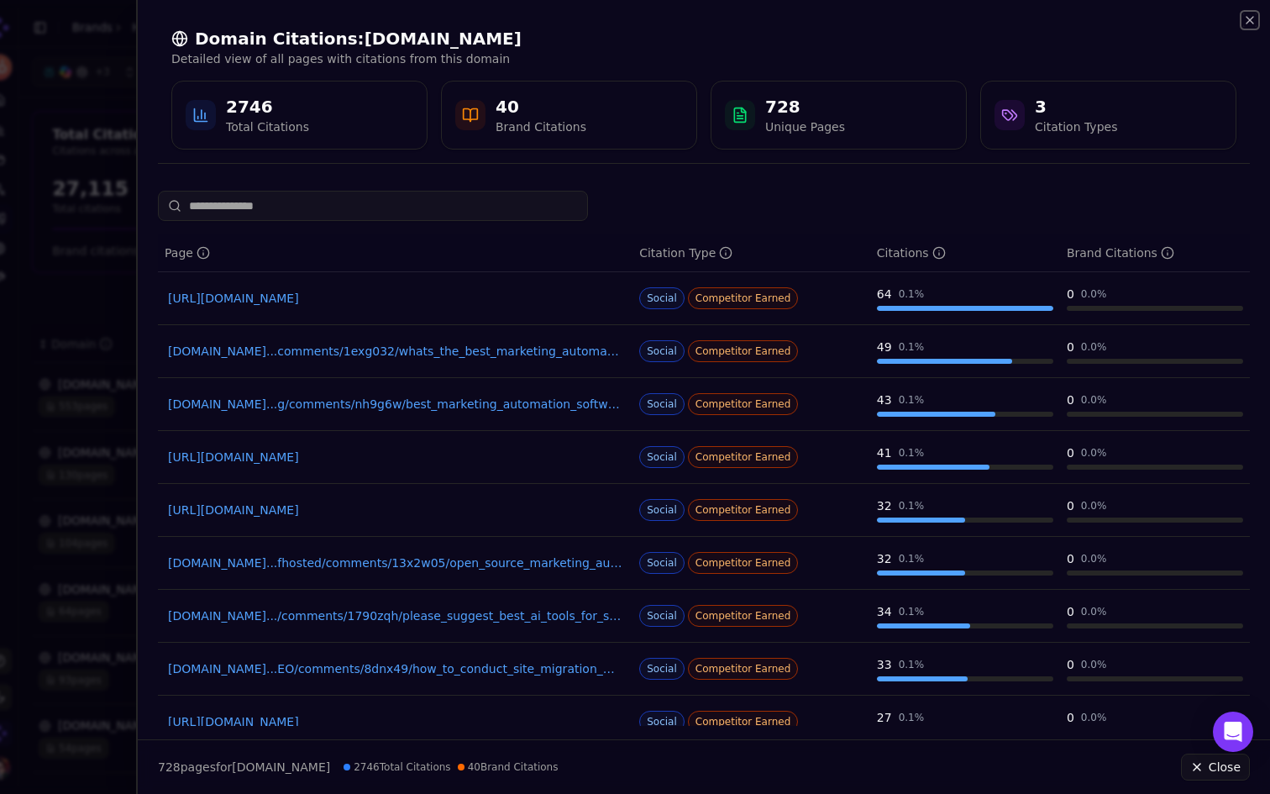
click at [1250, 16] on icon "button" at bounding box center [1249, 19] width 13 height 13
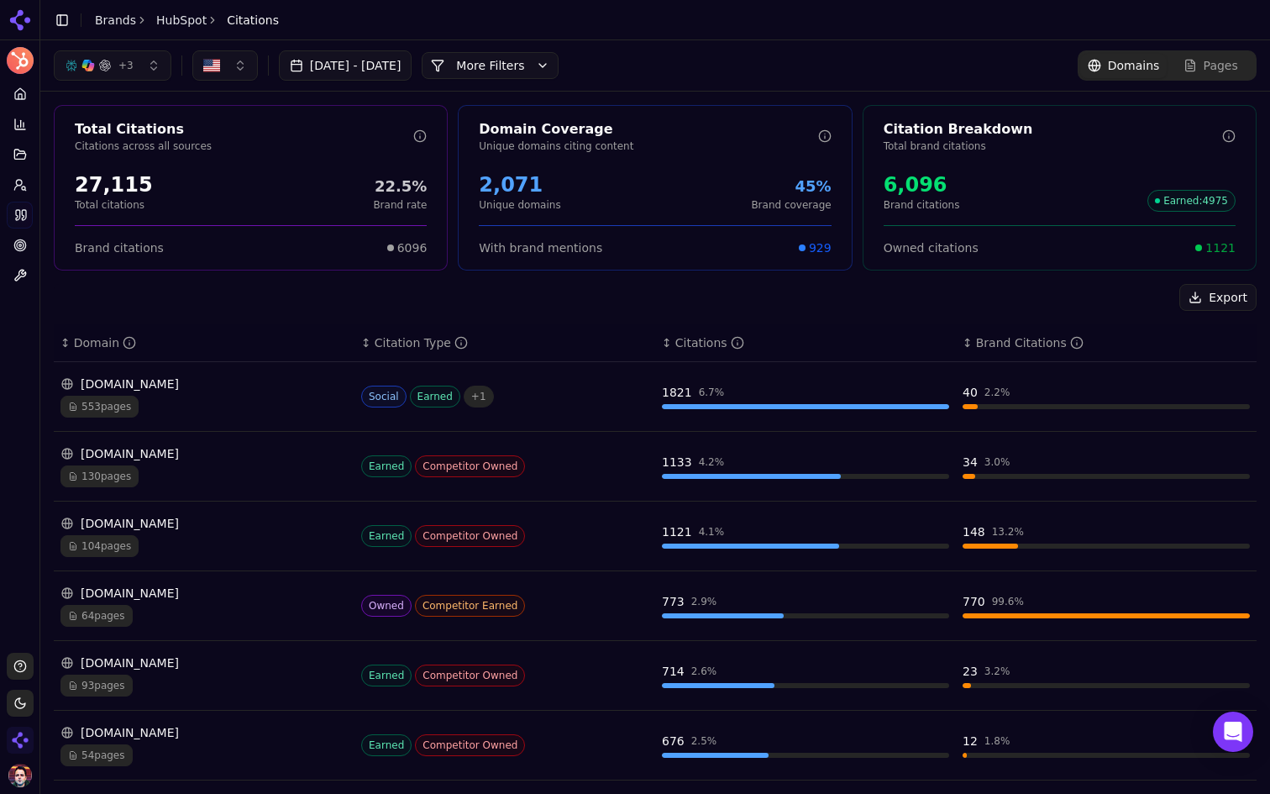
click at [559, 60] on button "More Filters" at bounding box center [490, 65] width 137 height 27
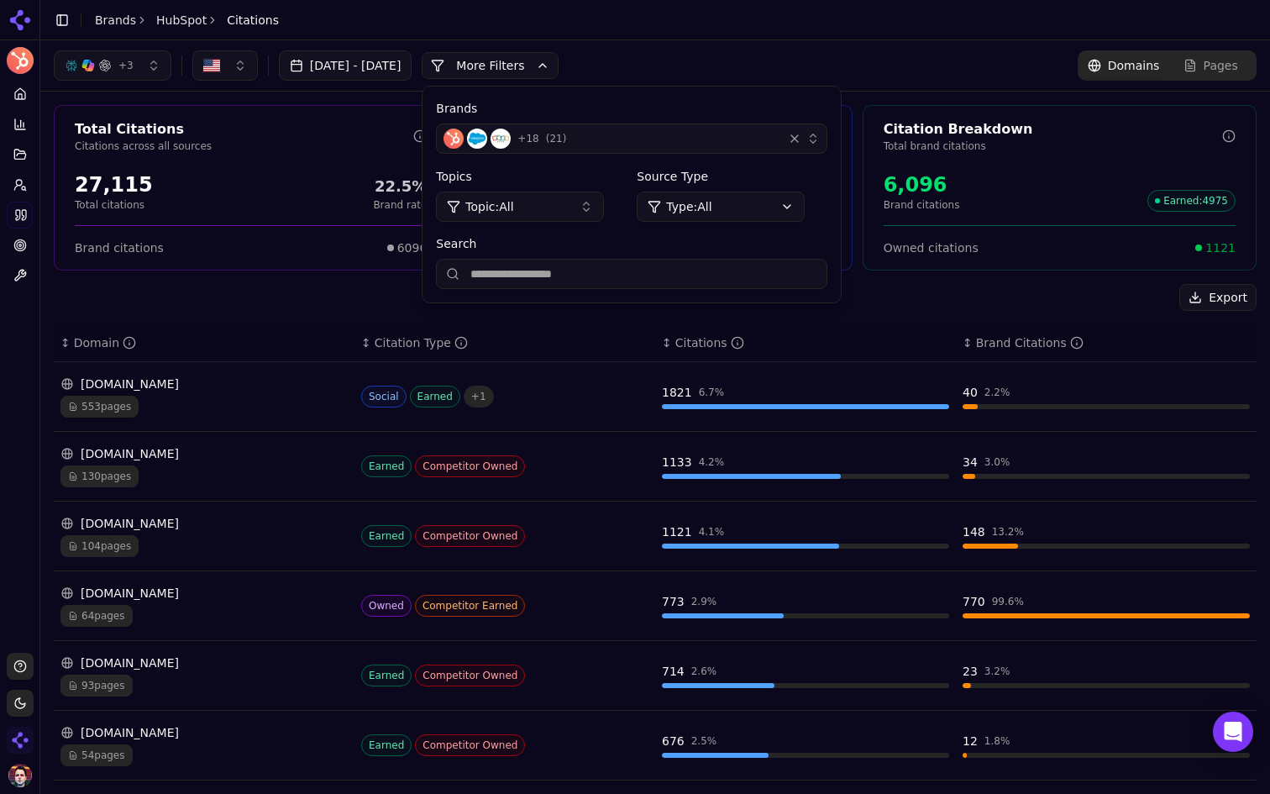
click at [790, 206] on html "HubSpot Platform Home Competition Topics Prompts Citations Optimize Toolbox Sup…" at bounding box center [635, 397] width 1270 height 794
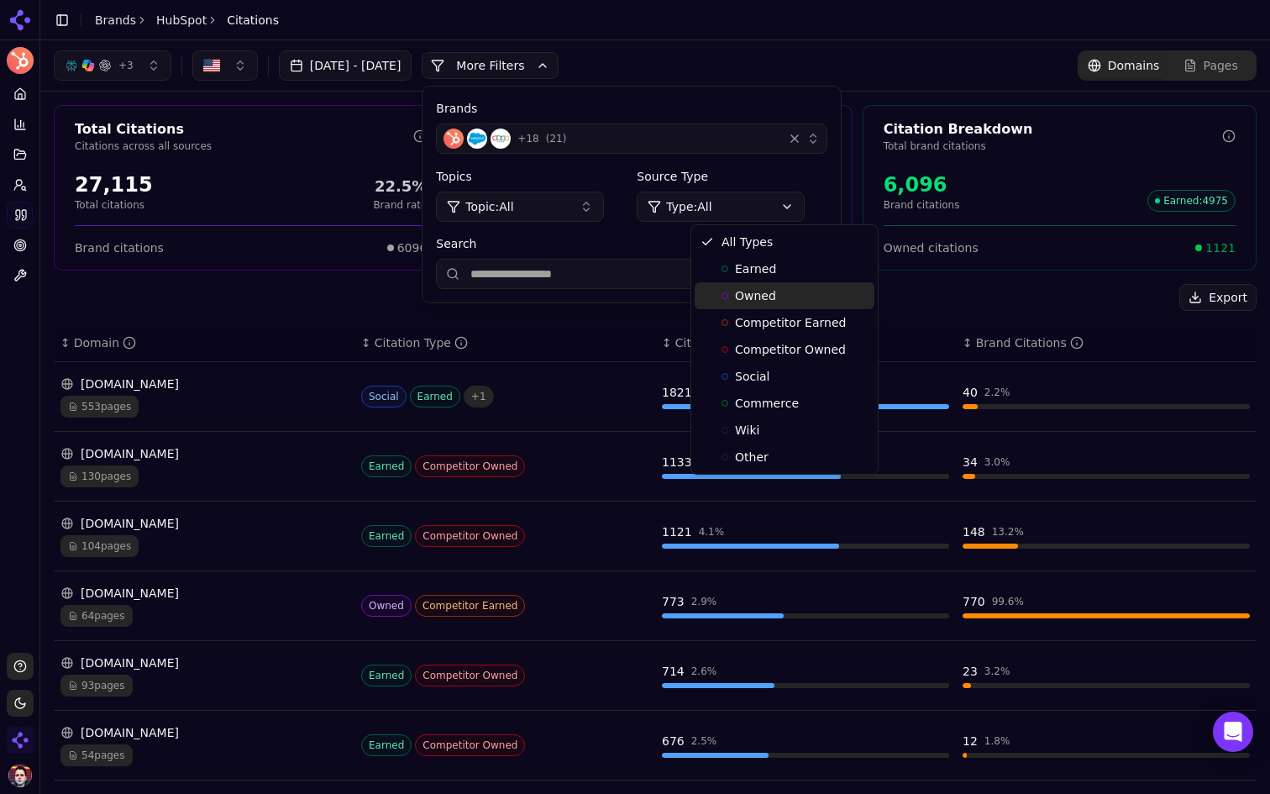
click at [811, 291] on div "Owned" at bounding box center [785, 295] width 180 height 27
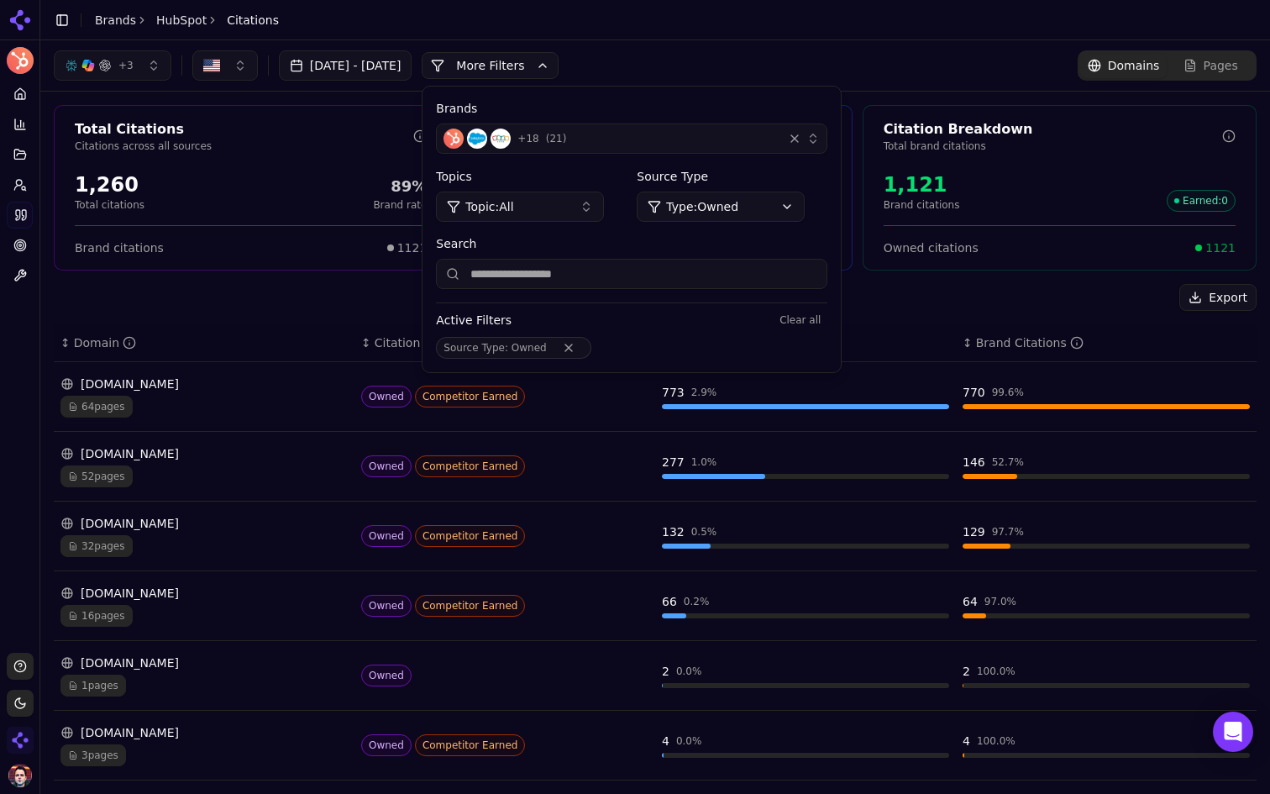
click at [802, 213] on html "HubSpot Platform Home Competition Topics Prompts Citations Optimize Toolbox Sup…" at bounding box center [635, 397] width 1270 height 794
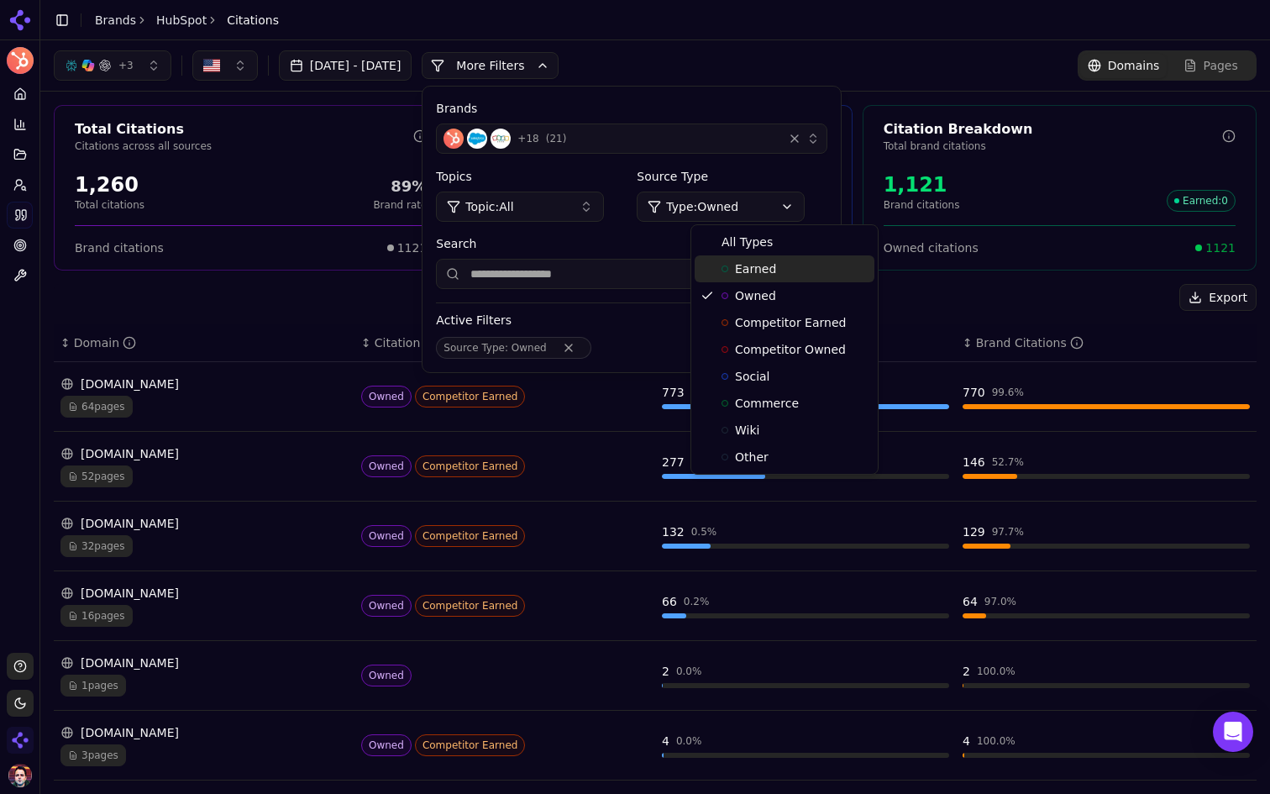
click at [819, 266] on div "Earned" at bounding box center [785, 268] width 180 height 27
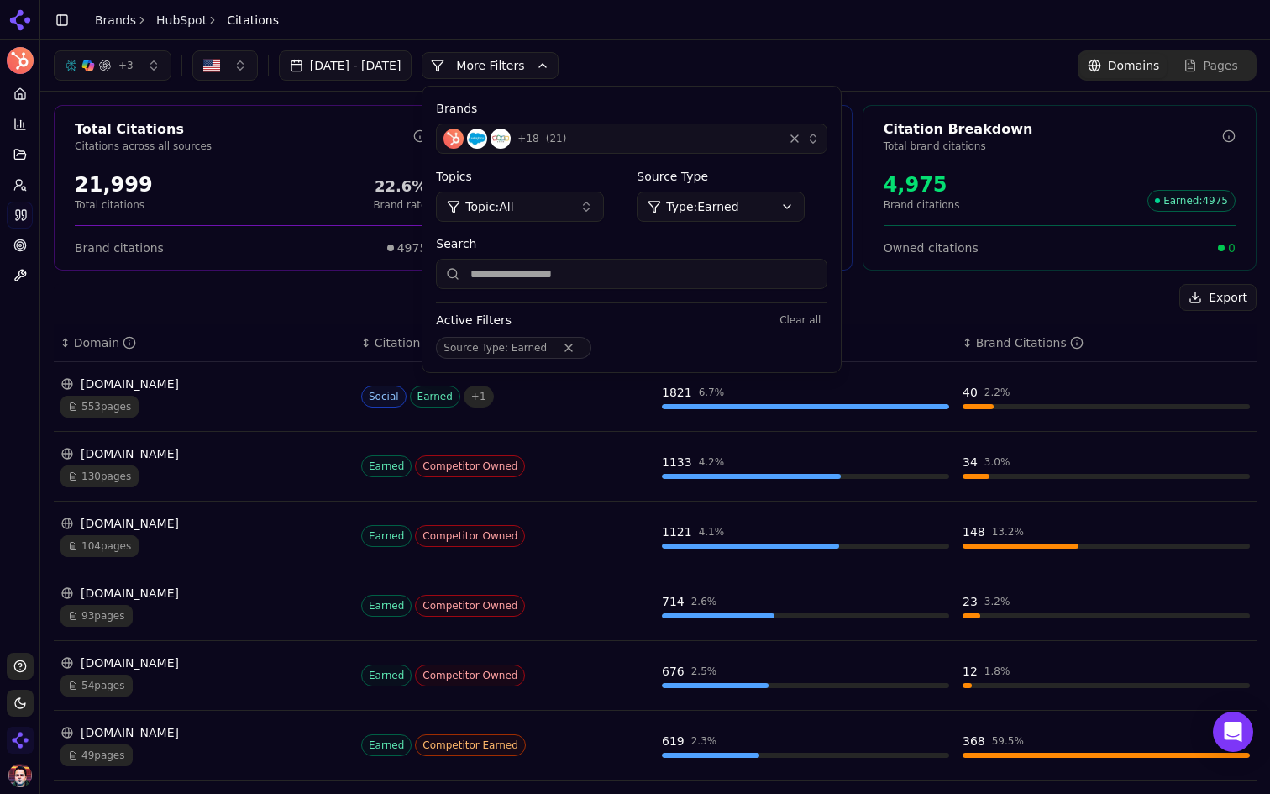
click at [764, 202] on html "HubSpot Platform Home Competition Topics Prompts Citations Optimize Toolbox Sup…" at bounding box center [635, 397] width 1270 height 794
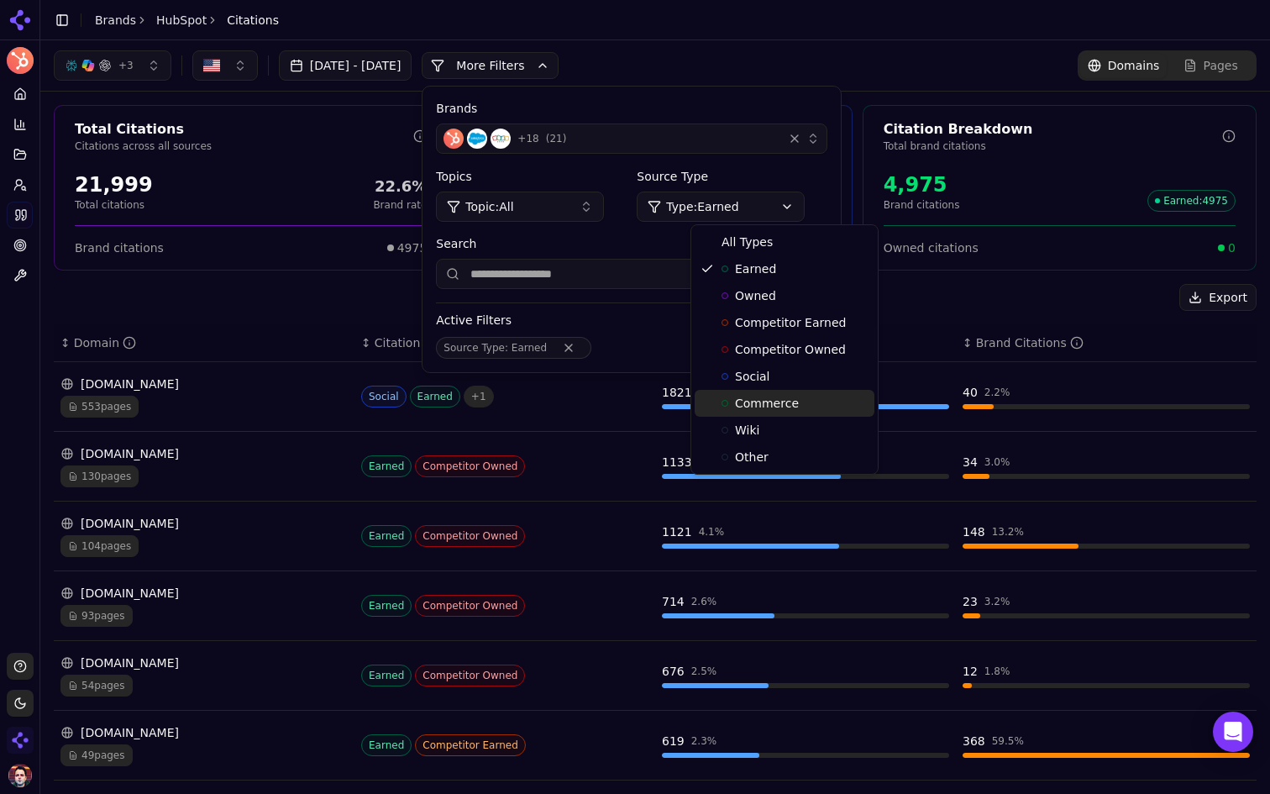
click at [784, 396] on span "Commerce" at bounding box center [767, 403] width 64 height 17
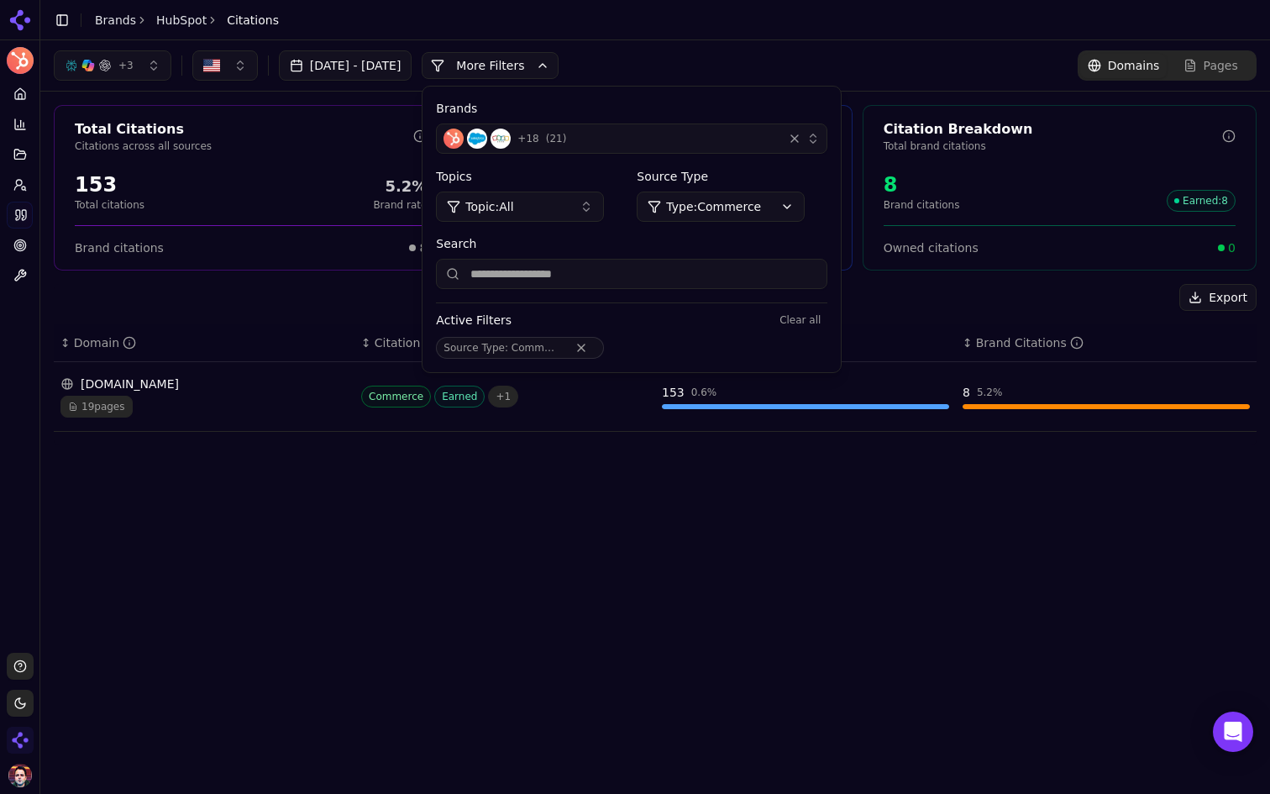
click at [806, 213] on html "HubSpot Platform Home Competition Topics Prompts Citations Optimize Toolbox Sup…" at bounding box center [635, 397] width 1270 height 794
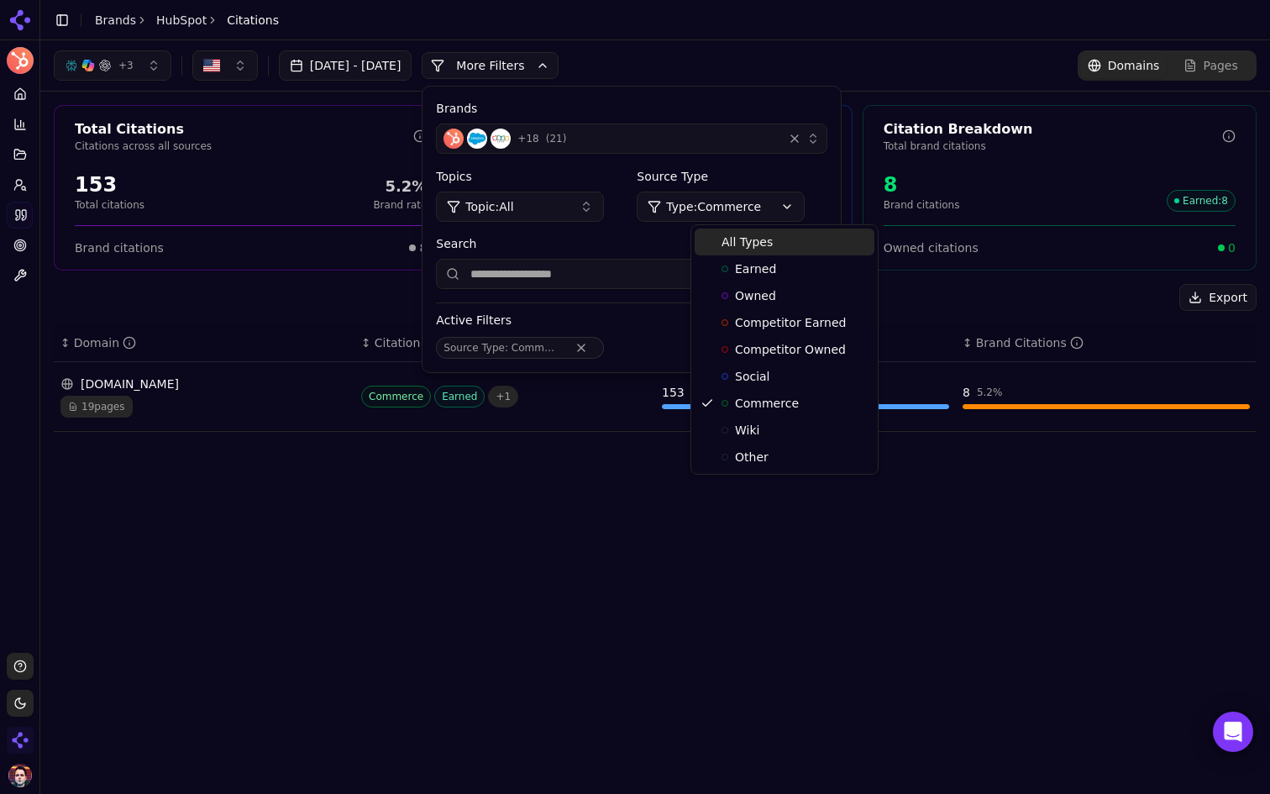
click at [793, 233] on div "All Types" at bounding box center [785, 241] width 180 height 27
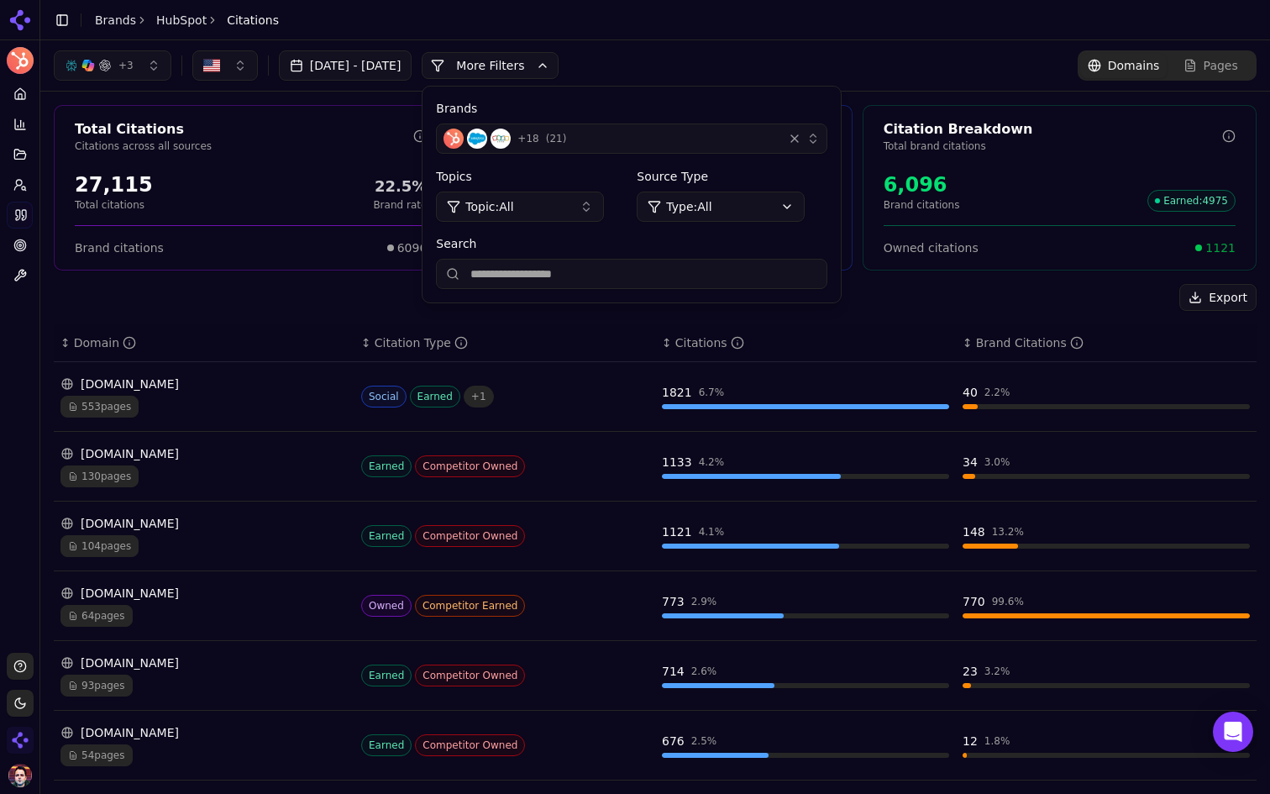
click at [743, 52] on div "+ 3 [DATE] - [DATE] More More Filters Brands + 18 ( 21 ) Topics Topic: All Sour…" at bounding box center [655, 65] width 1203 height 30
click at [768, 55] on div "+ 3 [DATE] - [DATE] More More Filters Brands + 18 ( 21 ) Topics Topic: All Sour…" at bounding box center [655, 65] width 1203 height 30
click at [559, 56] on button "More Filters" at bounding box center [490, 65] width 137 height 27
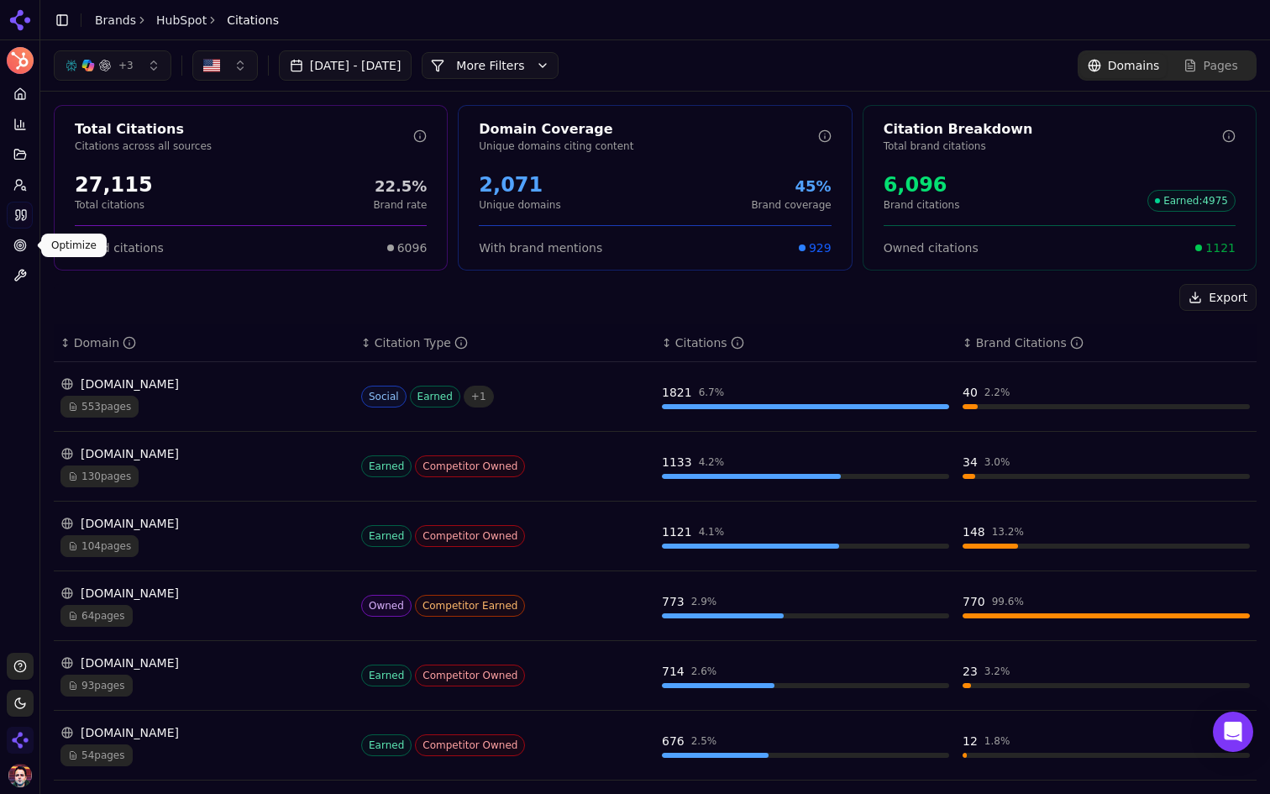
click at [20, 244] on icon at bounding box center [19, 245] width 13 height 13
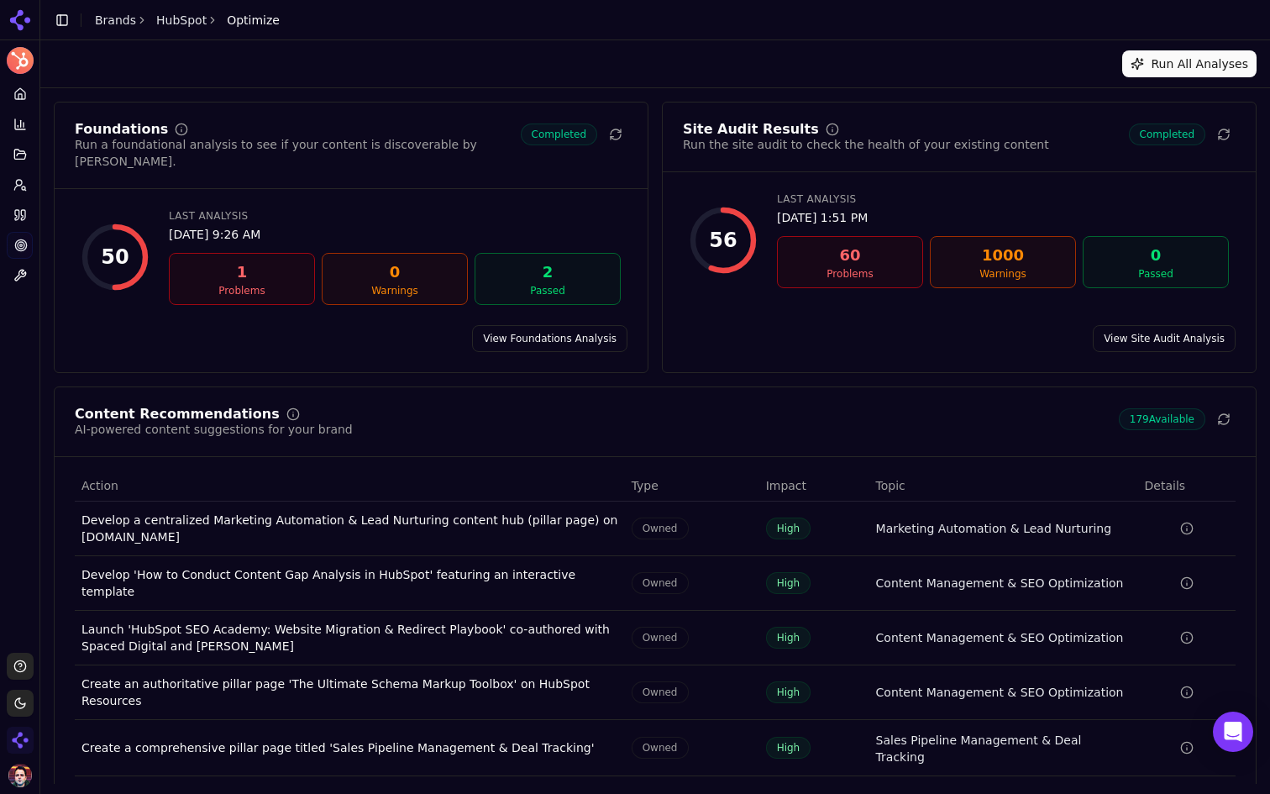
scroll to position [26, 0]
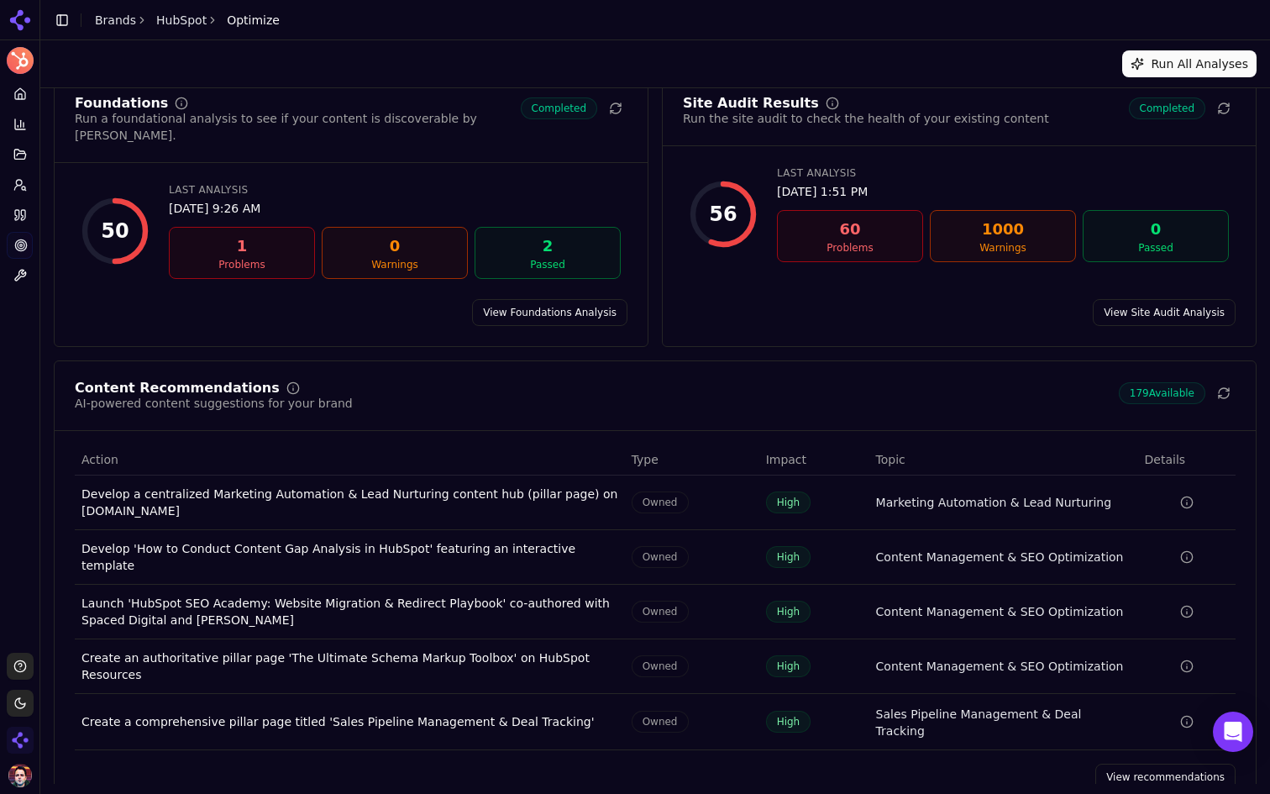
click at [1115, 764] on link "View recommendations" at bounding box center [1165, 777] width 140 height 27
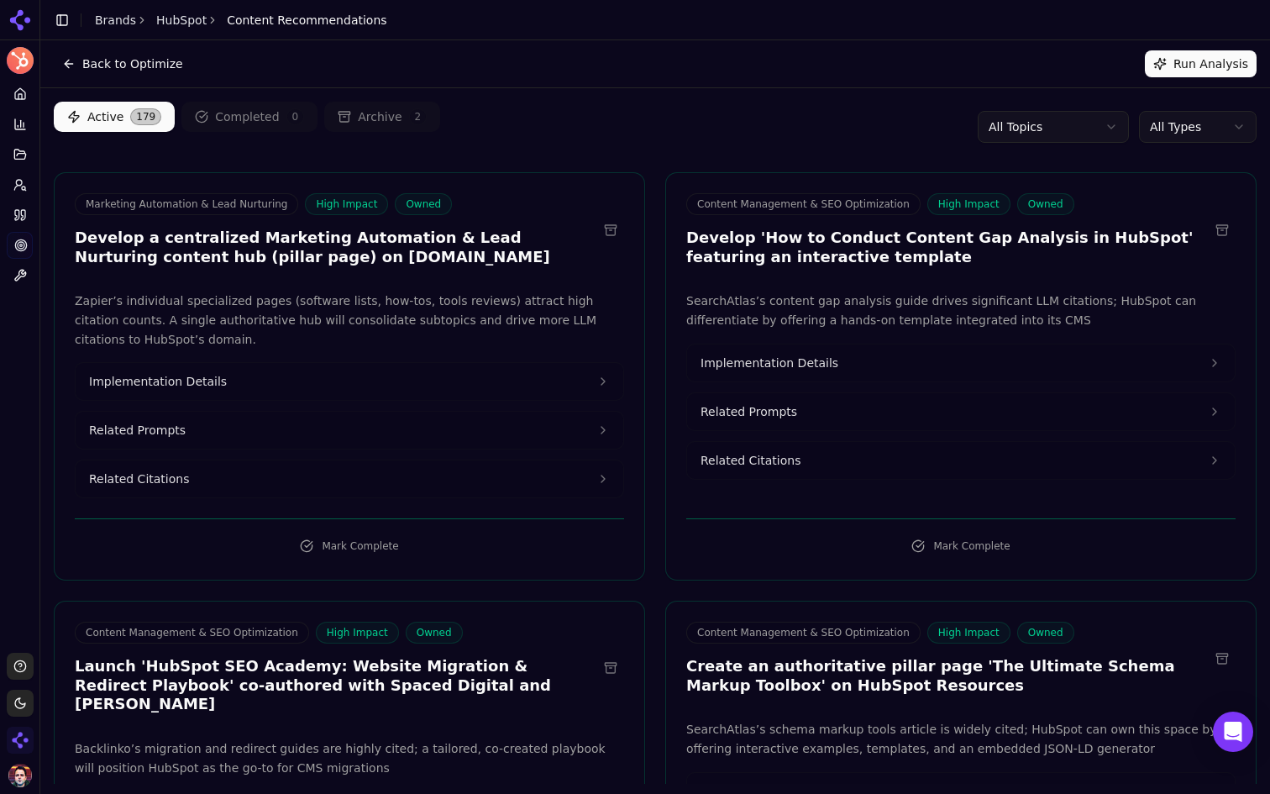
click at [540, 386] on button "Implementation Details" at bounding box center [350, 381] width 548 height 37
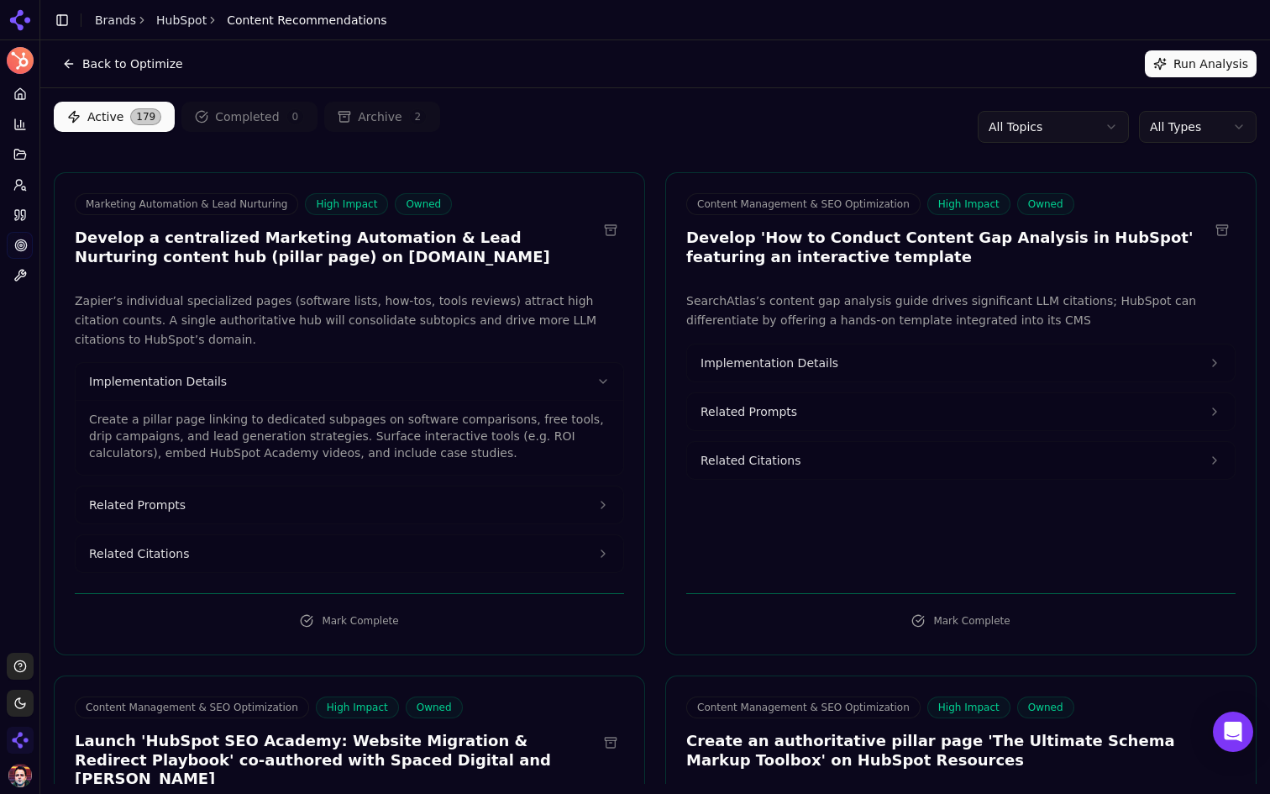
click at [152, 83] on div "Back to Optimize Run Analysis" at bounding box center [655, 63] width 1230 height 47
click at [137, 66] on button "Back to Optimize" at bounding box center [123, 63] width 138 height 27
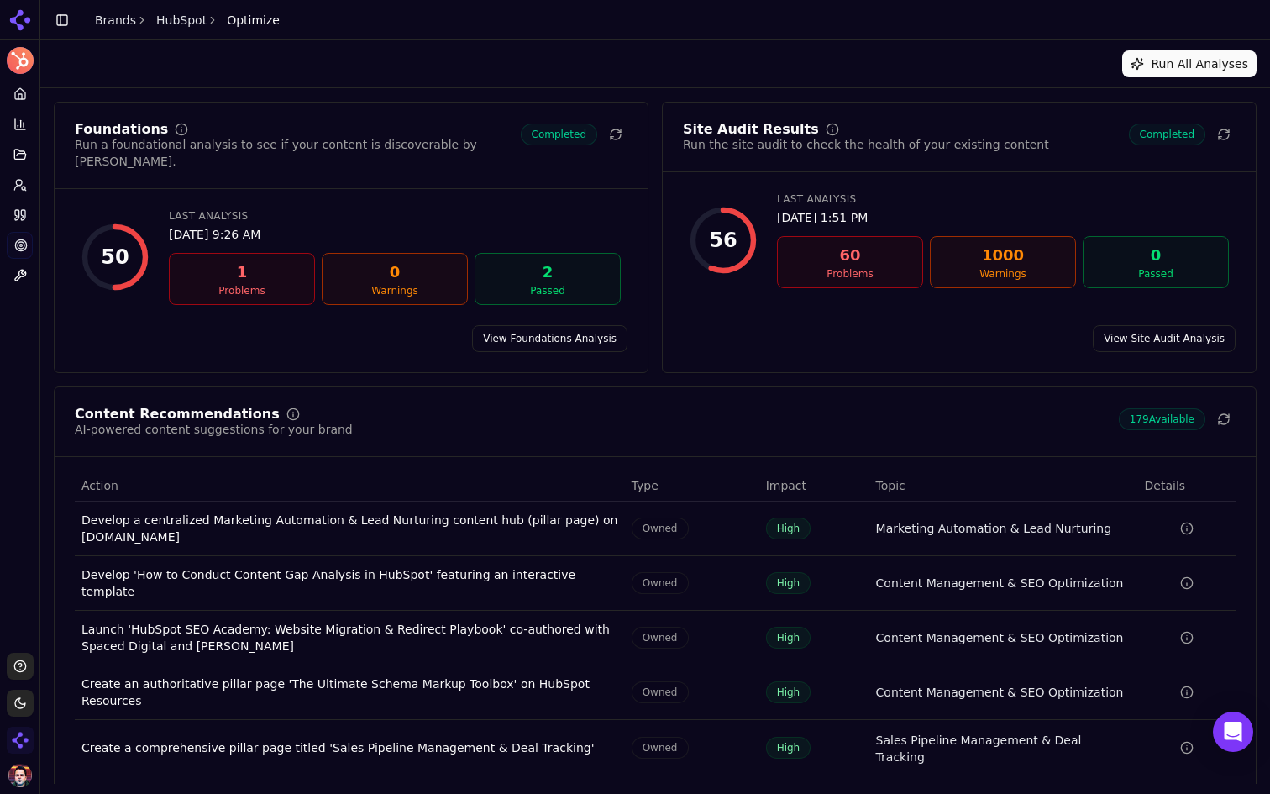
click at [65, 11] on button "Toggle Sidebar" at bounding box center [62, 20] width 24 height 24
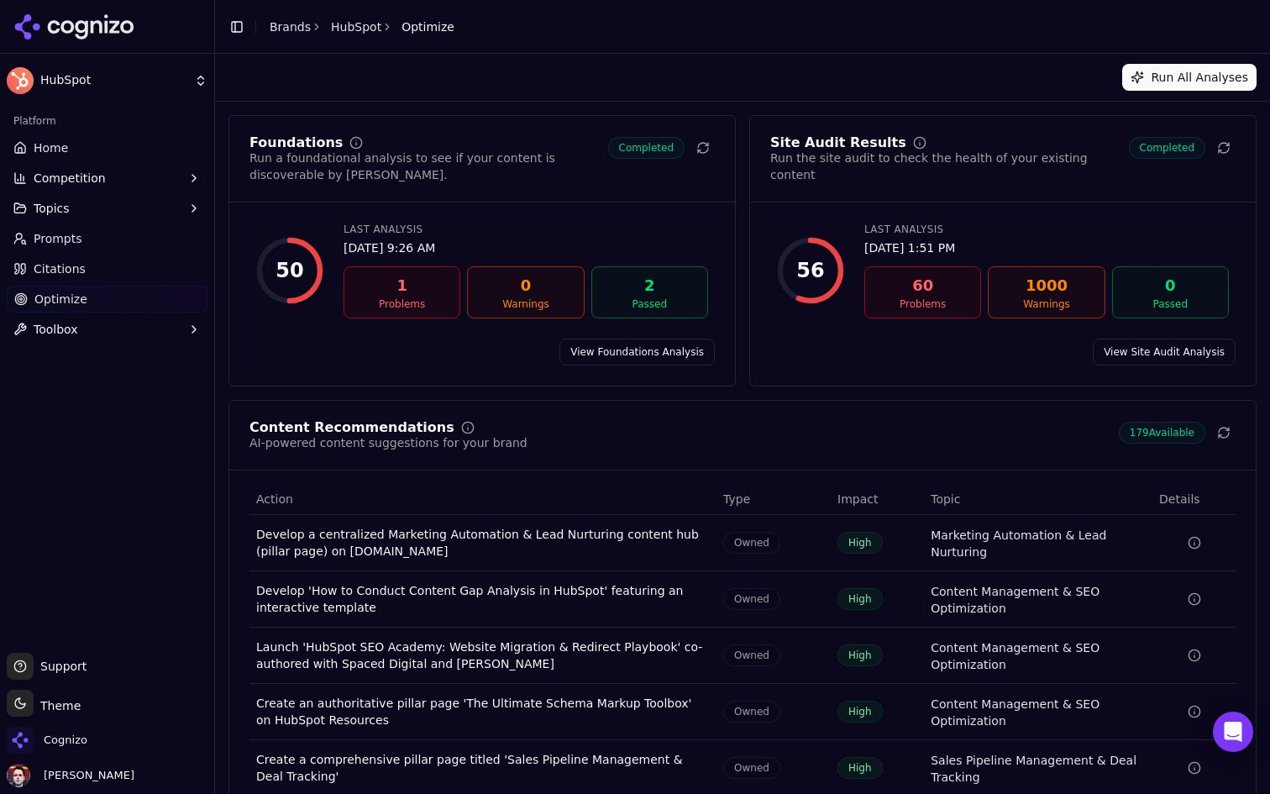
click at [183, 176] on button "Competition" at bounding box center [107, 178] width 201 height 27
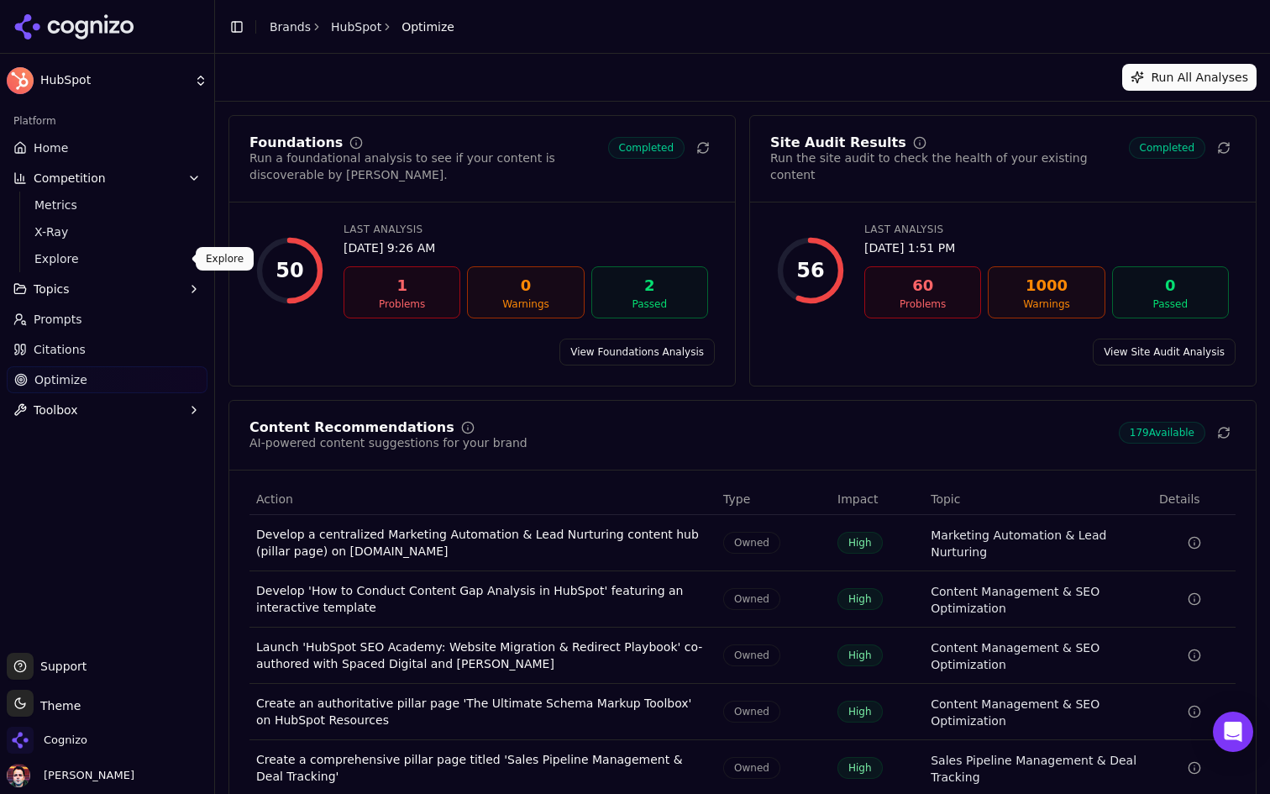
click at [101, 255] on span "Explore" at bounding box center [107, 258] width 146 height 17
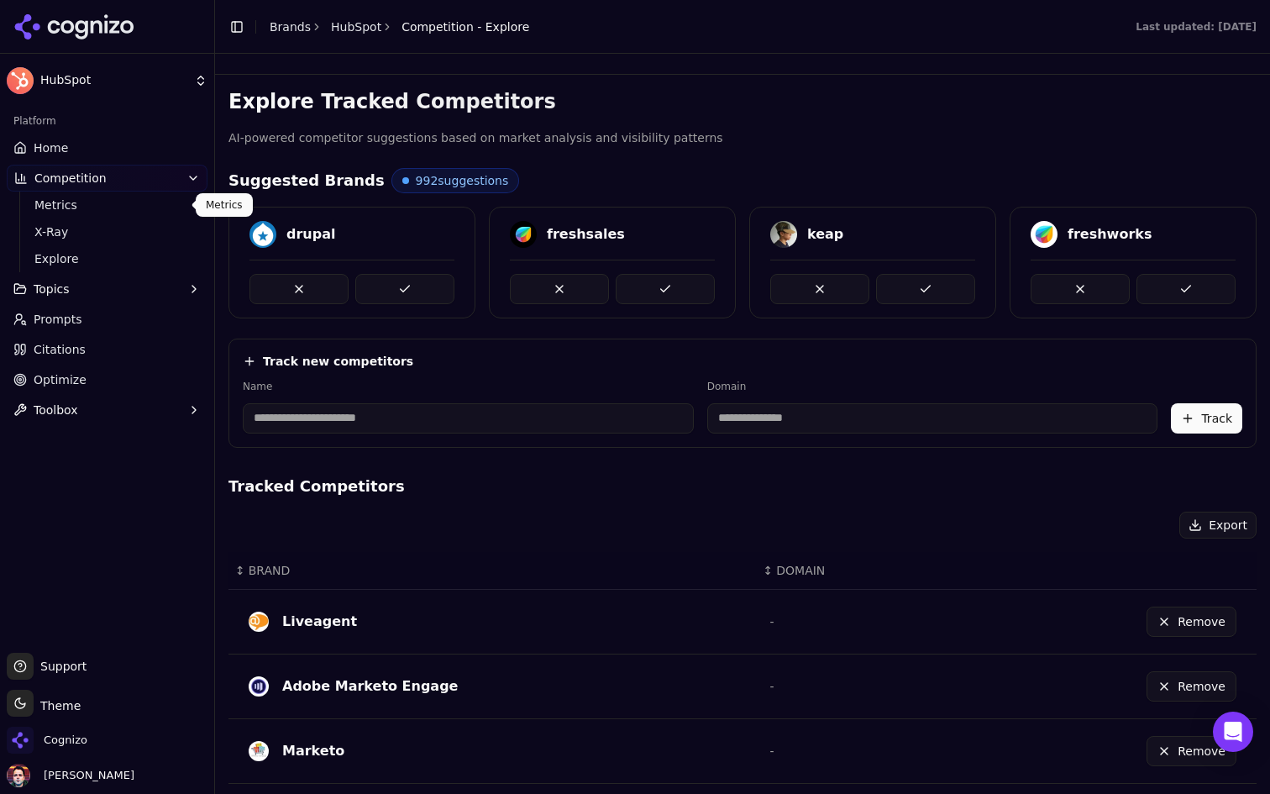
click at [120, 212] on span "Metrics" at bounding box center [107, 205] width 146 height 17
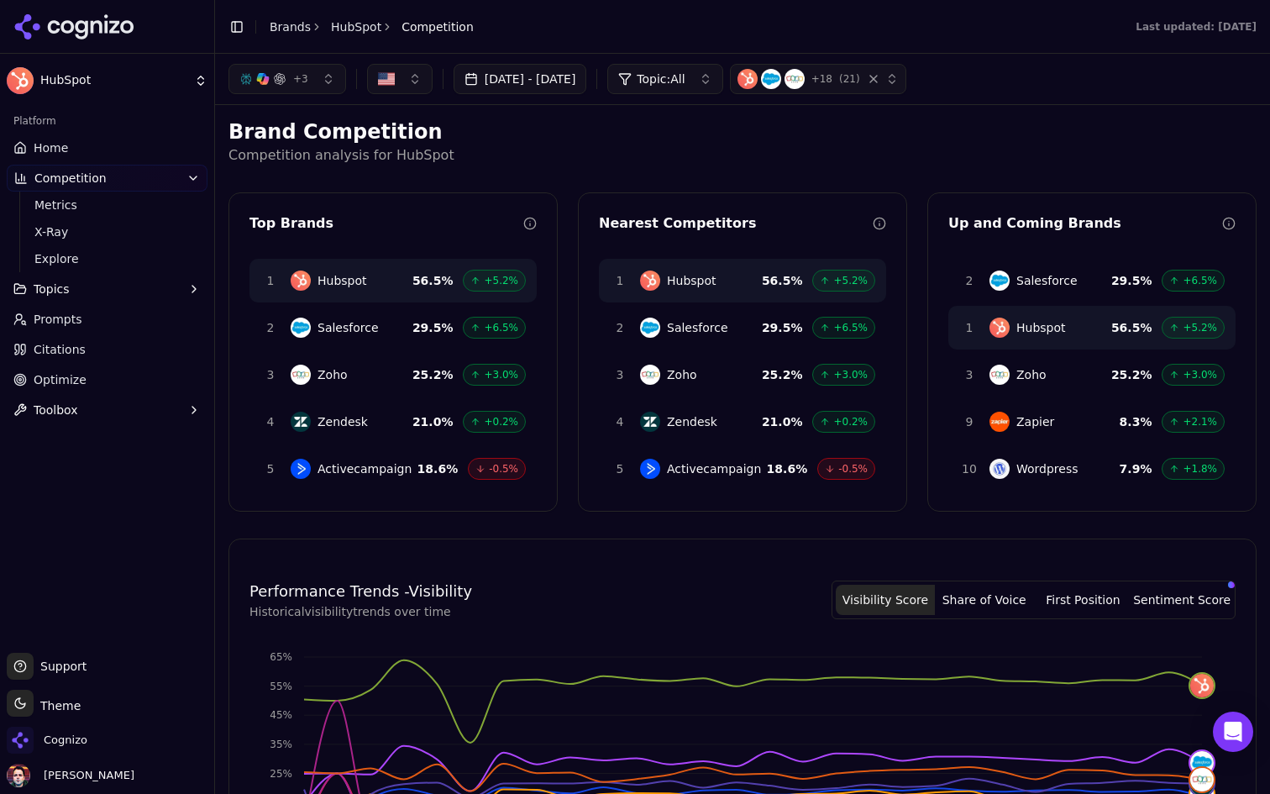
click at [327, 86] on button "+ 3" at bounding box center [287, 79] width 118 height 30
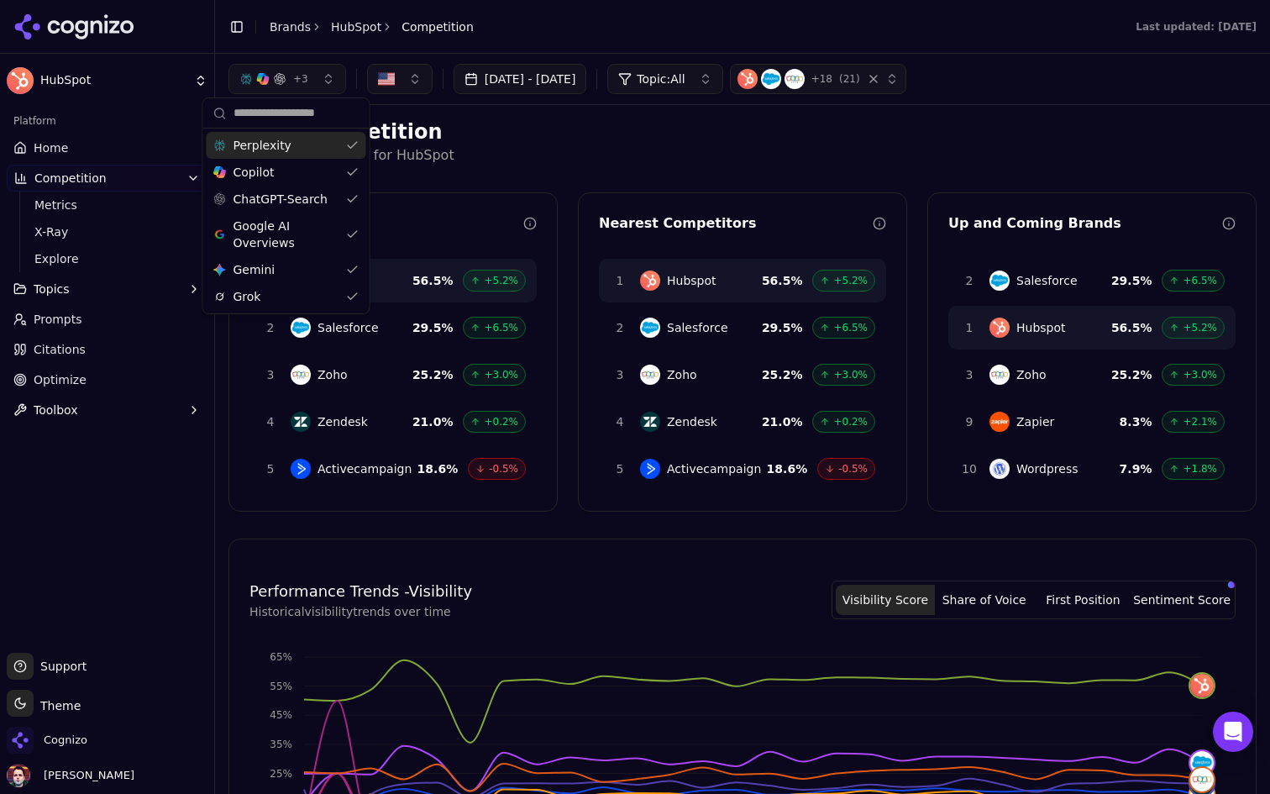
click at [546, 115] on div "Brand Competition Competition analysis for HubSpot Top Brands 1 Hubspot 56.5 % …" at bounding box center [742, 702] width 1055 height 1194
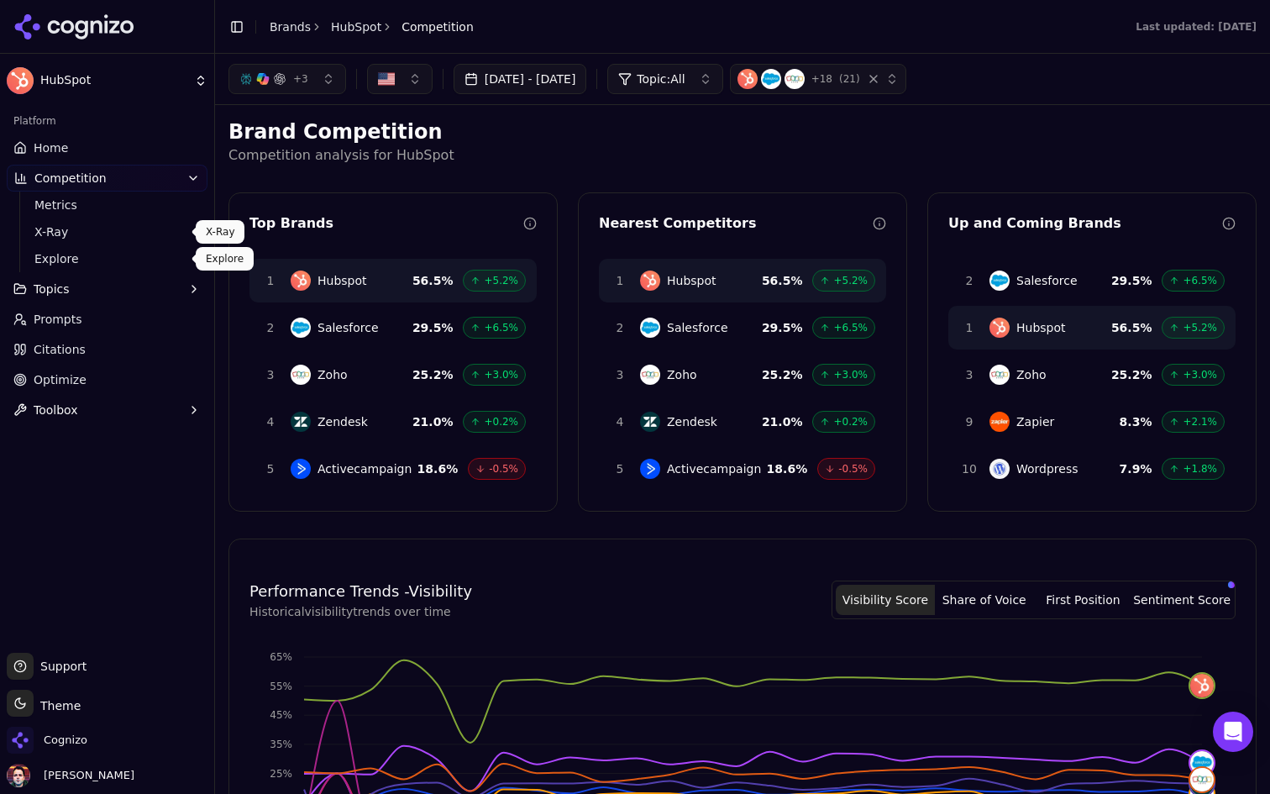
click at [68, 260] on span "Explore" at bounding box center [107, 258] width 146 height 17
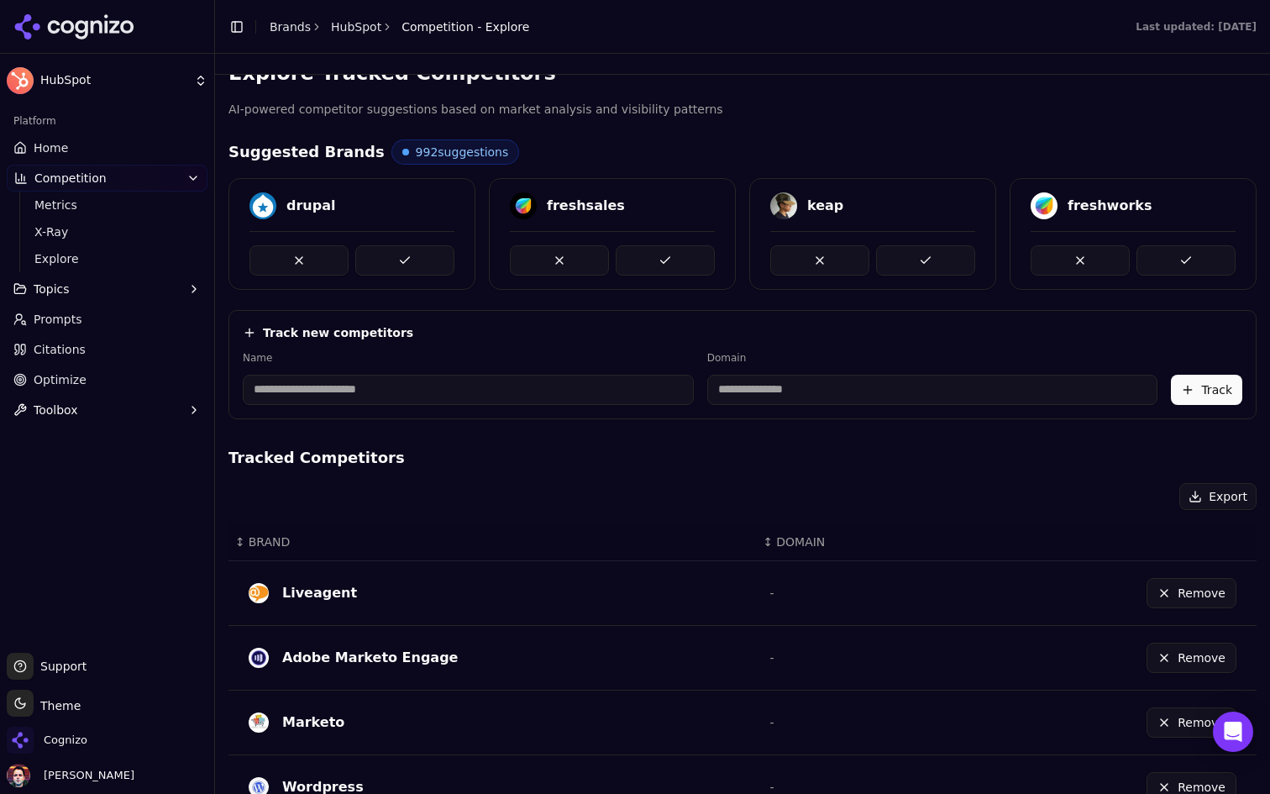
scroll to position [25, 0]
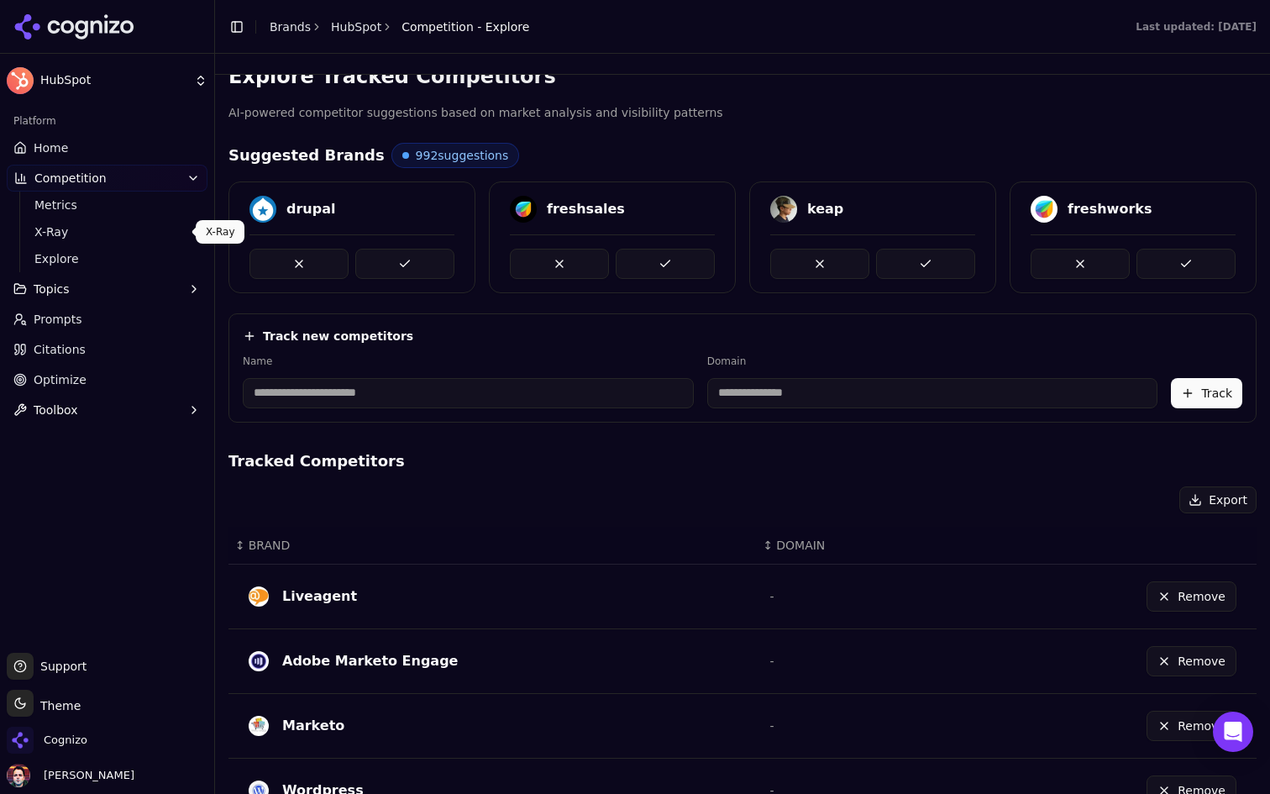
click at [133, 238] on span "X-Ray" at bounding box center [107, 231] width 146 height 17
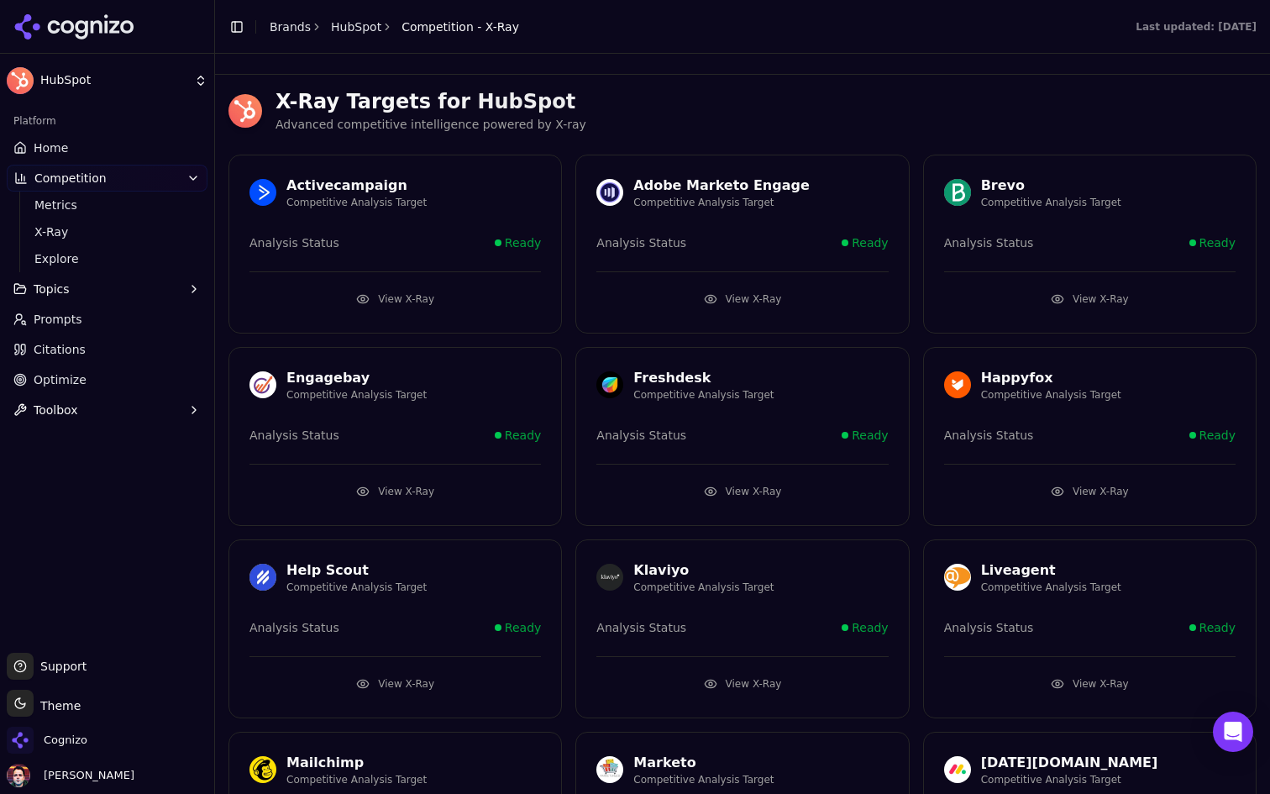
click at [841, 298] on button "View X-Ray" at bounding box center [741, 299] width 291 height 27
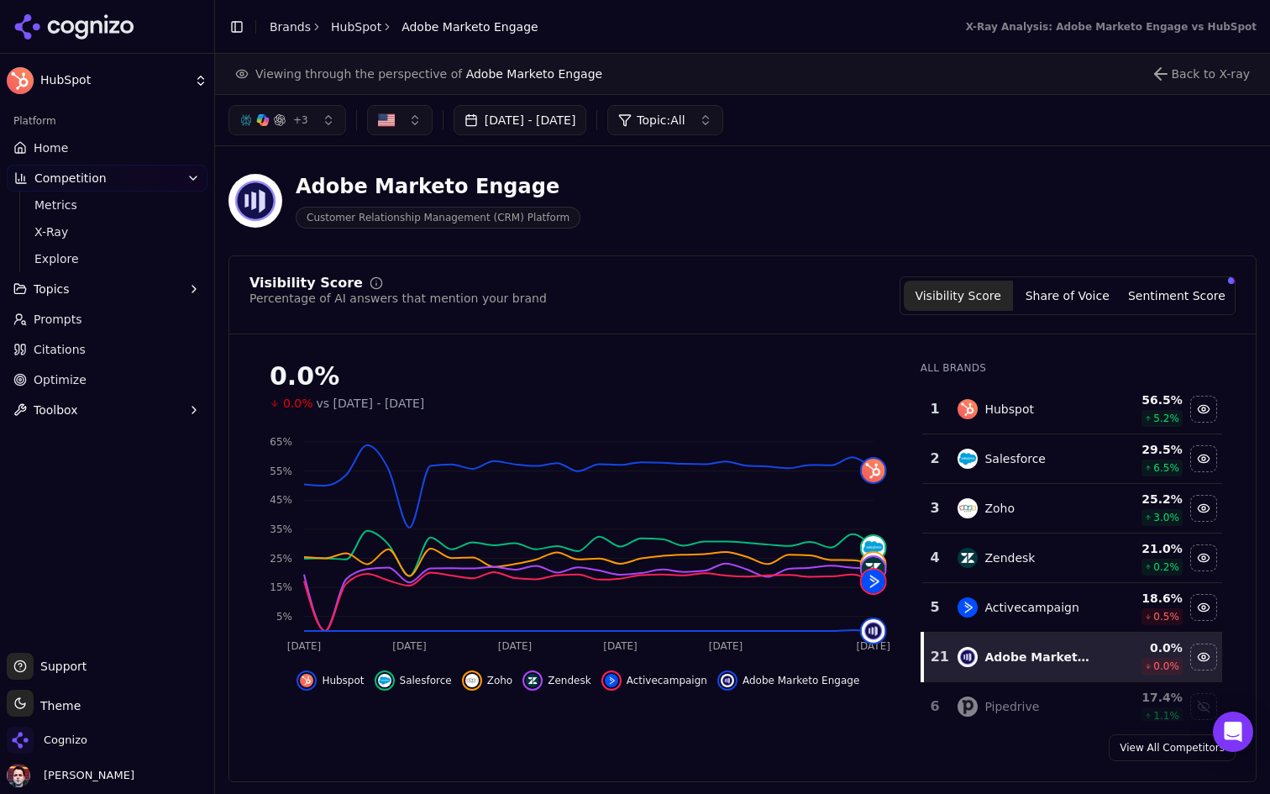
click at [137, 143] on link "Home" at bounding box center [107, 147] width 201 height 27
